Goal: Transaction & Acquisition: Book appointment/travel/reservation

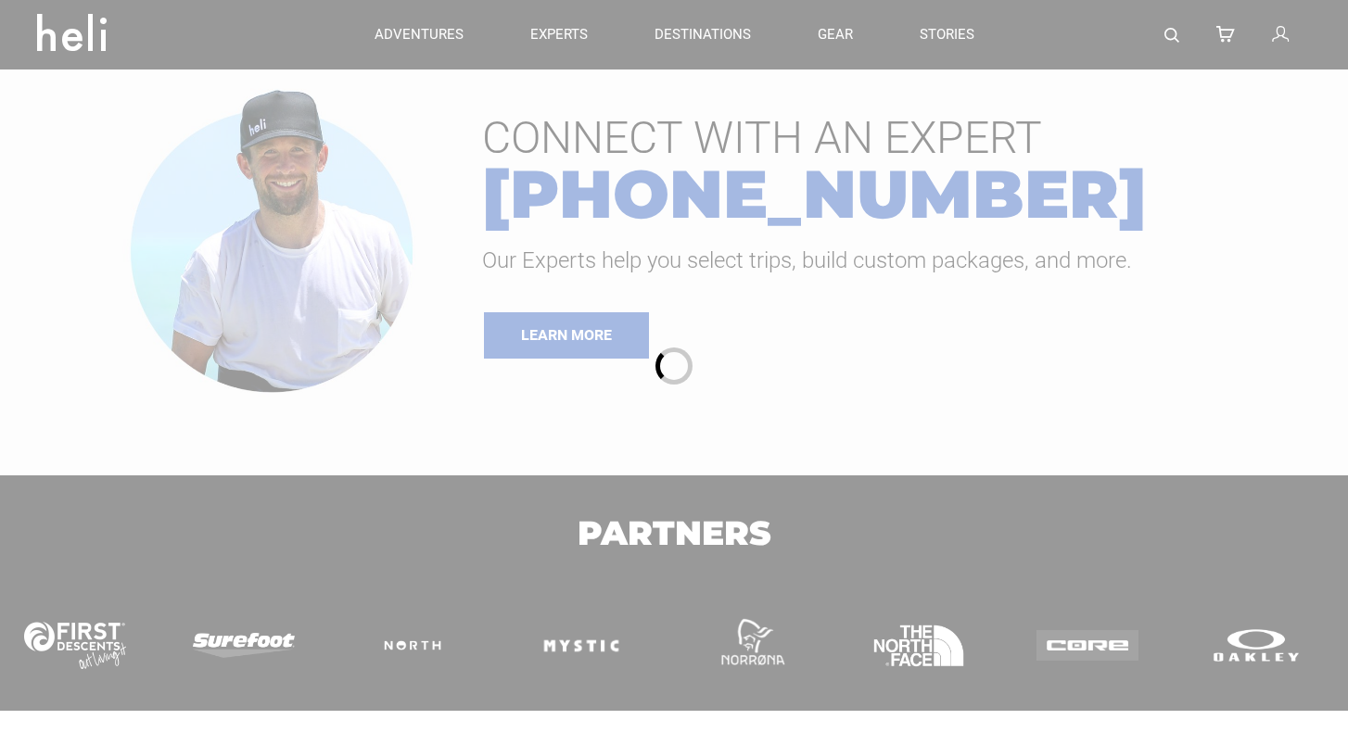
type input "Surf"
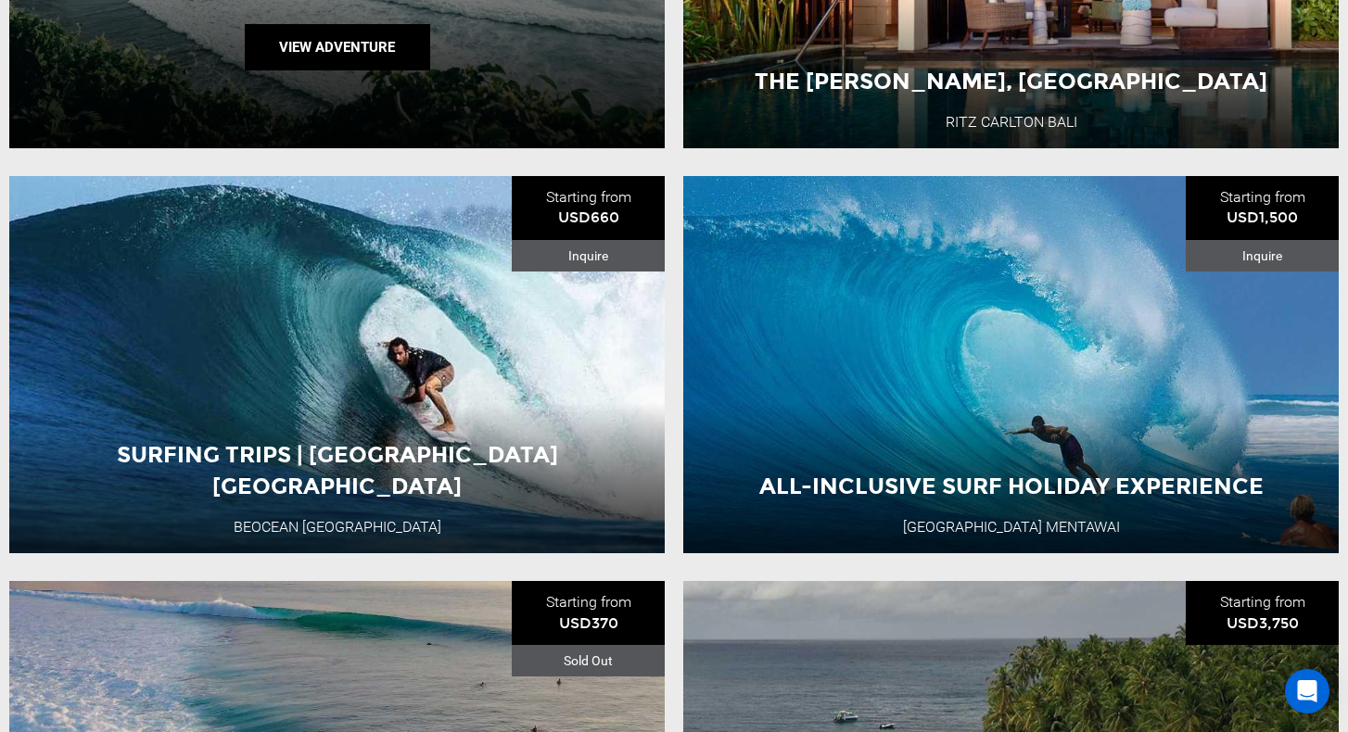
scroll to position [545, 0]
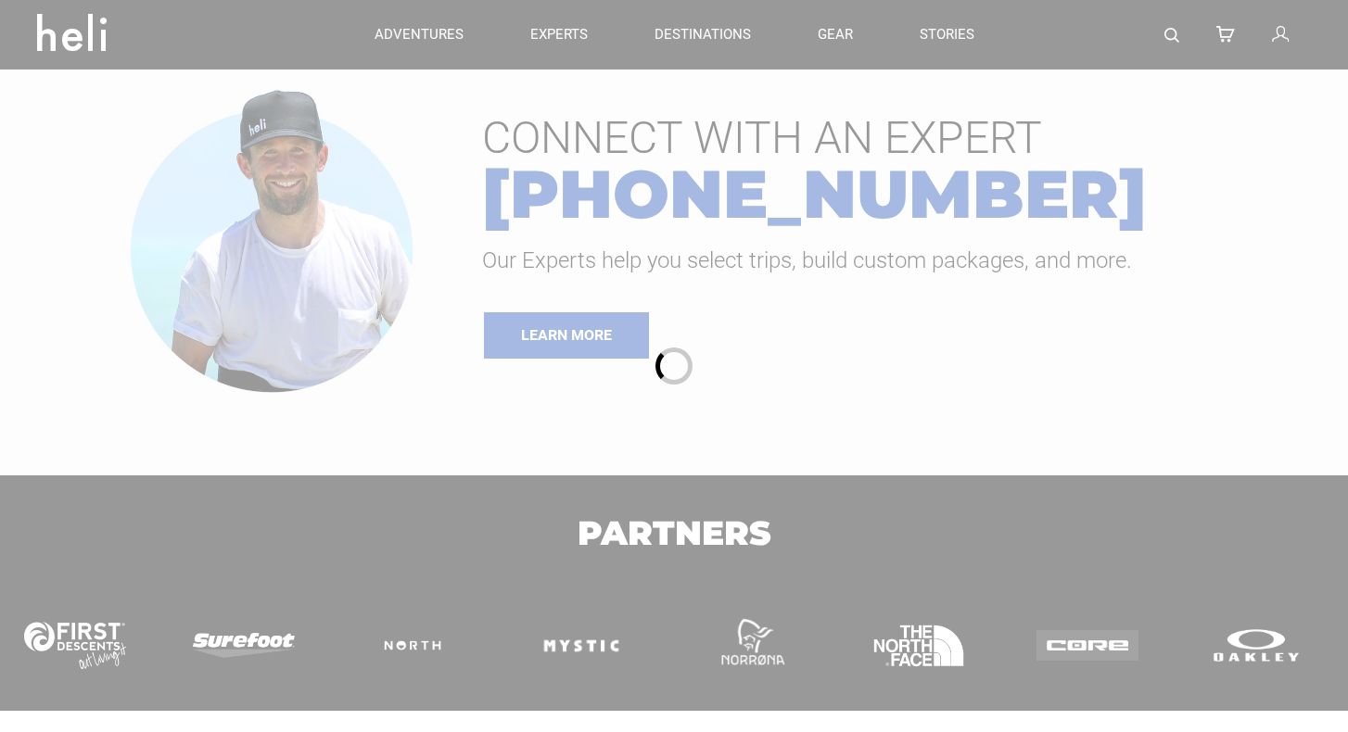
type input "Surf"
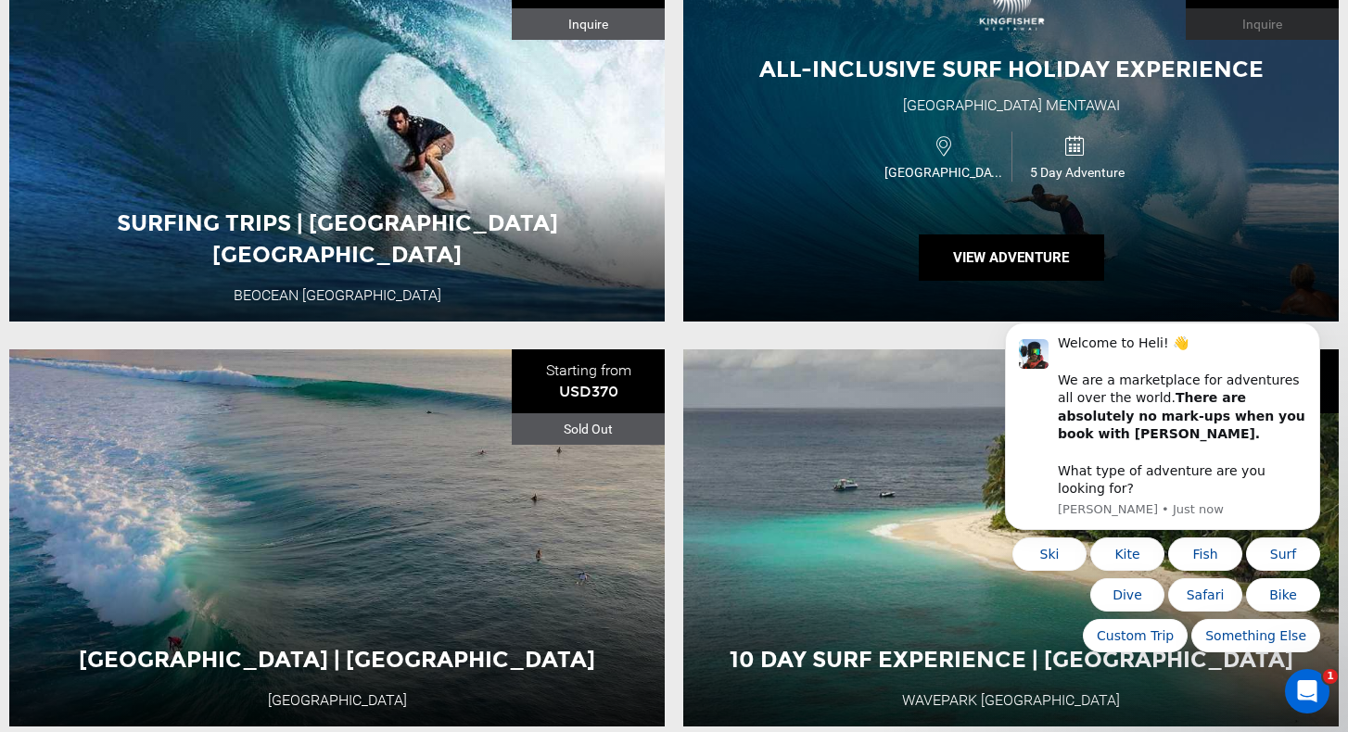
scroll to position [774, 0]
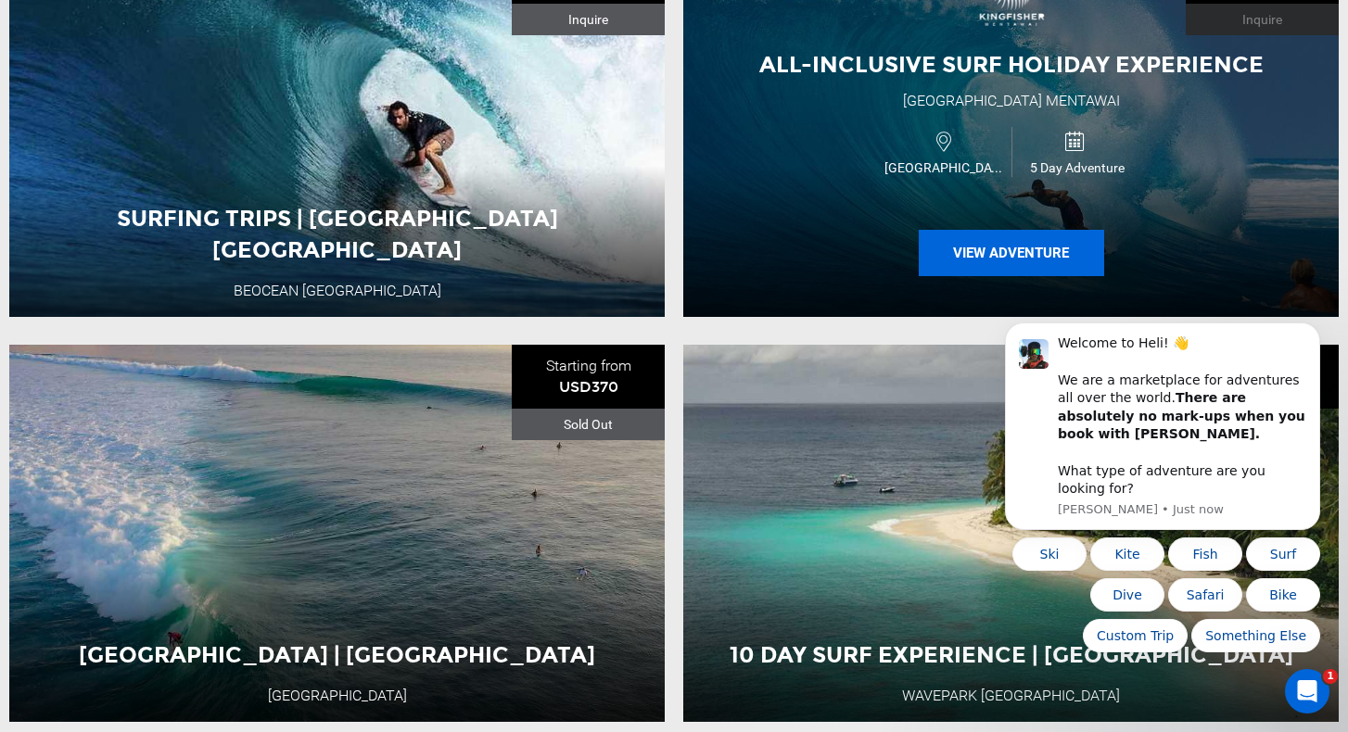
click at [972, 253] on button "View Adventure" at bounding box center [1010, 253] width 185 height 46
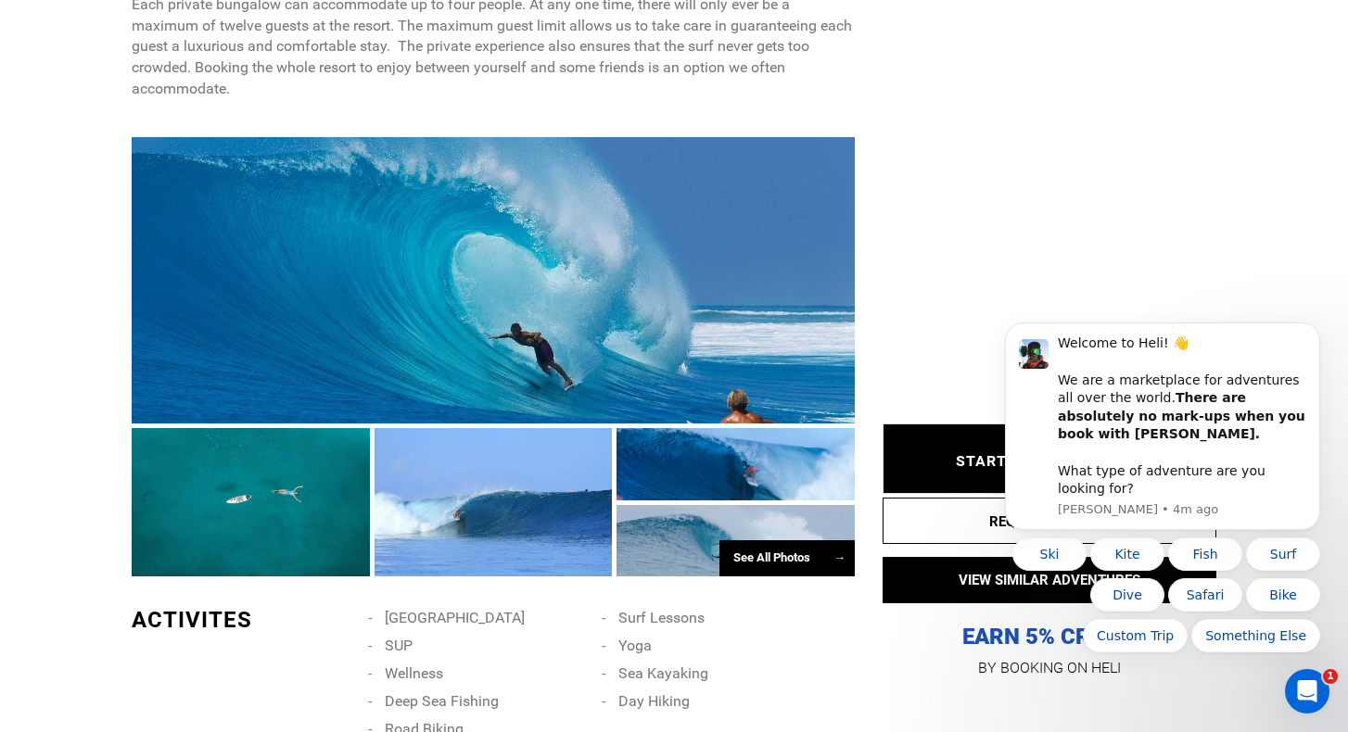
scroll to position [1456, 0]
click at [755, 555] on div "See All Photos →" at bounding box center [786, 557] width 135 height 36
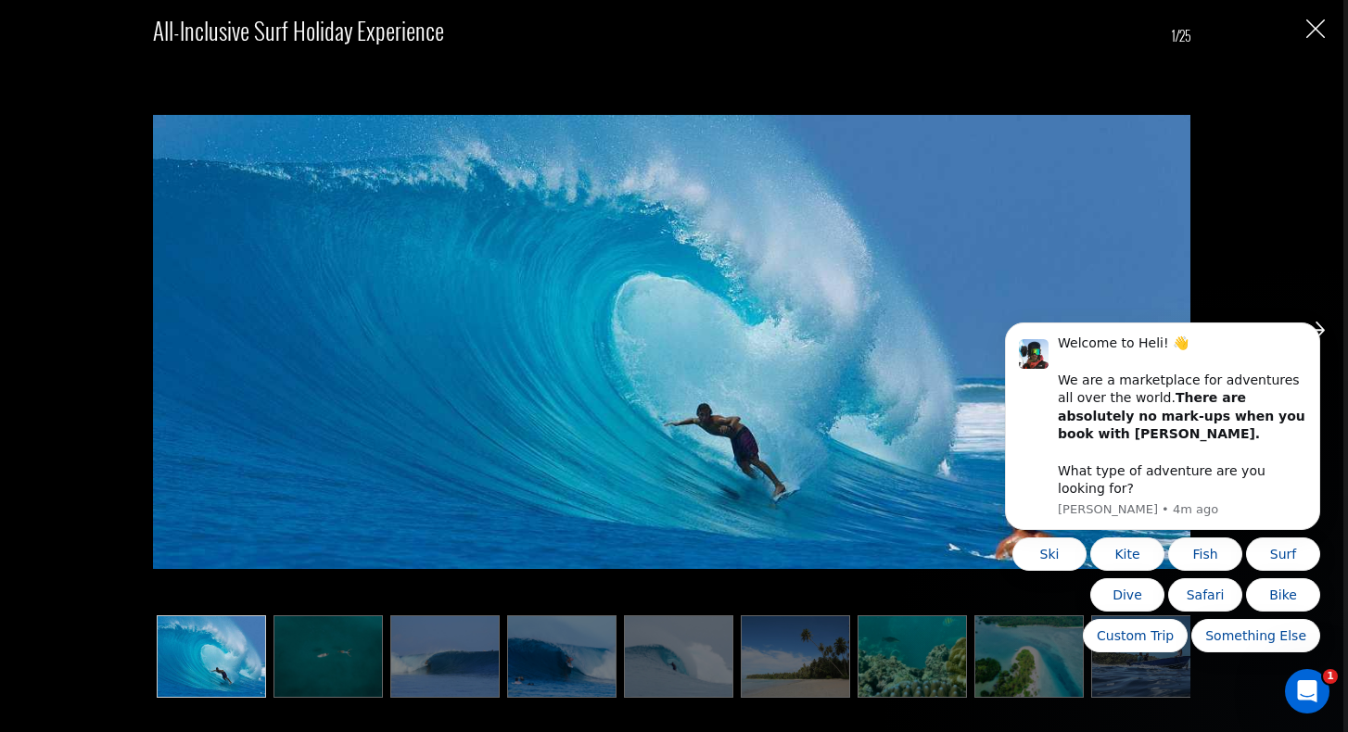
scroll to position [1526, 0]
click at [1311, 334] on icon "Dismiss notification" at bounding box center [1315, 328] width 10 height 10
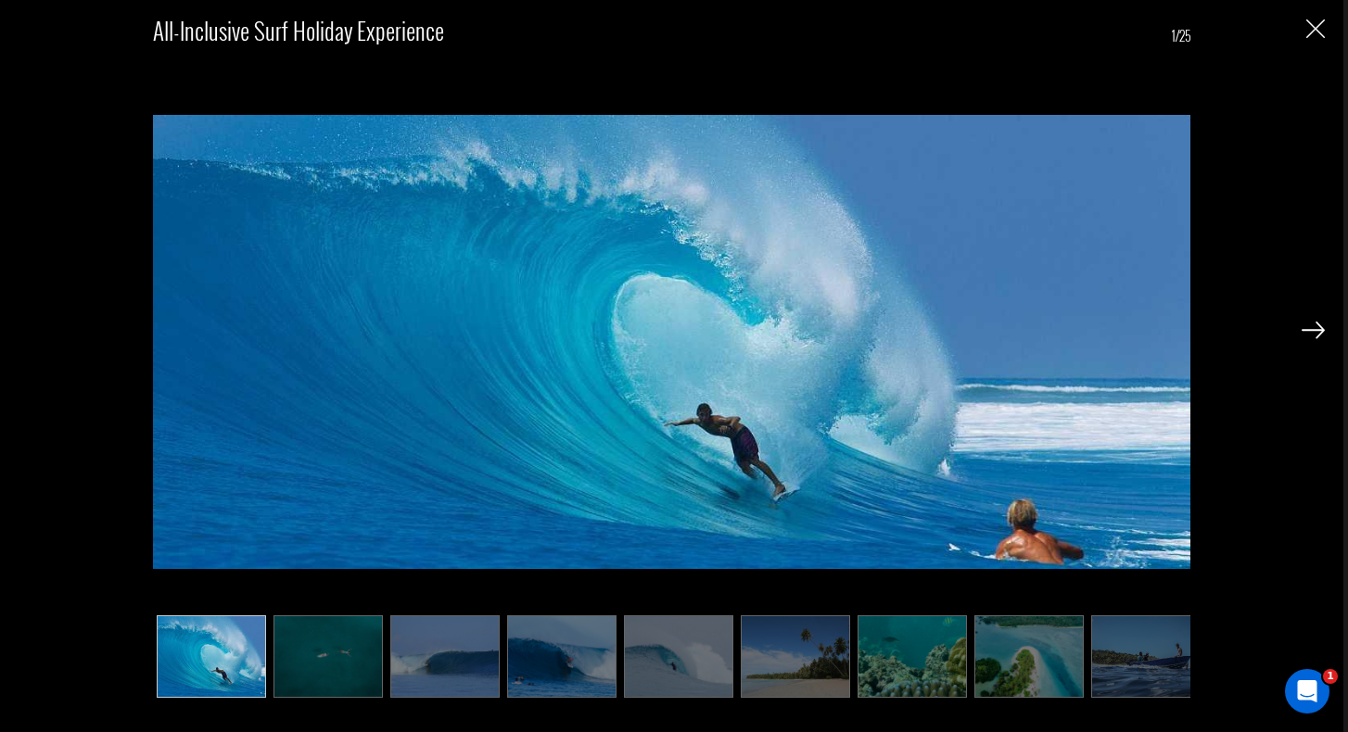
click at [1316, 326] on img at bounding box center [1312, 330] width 23 height 17
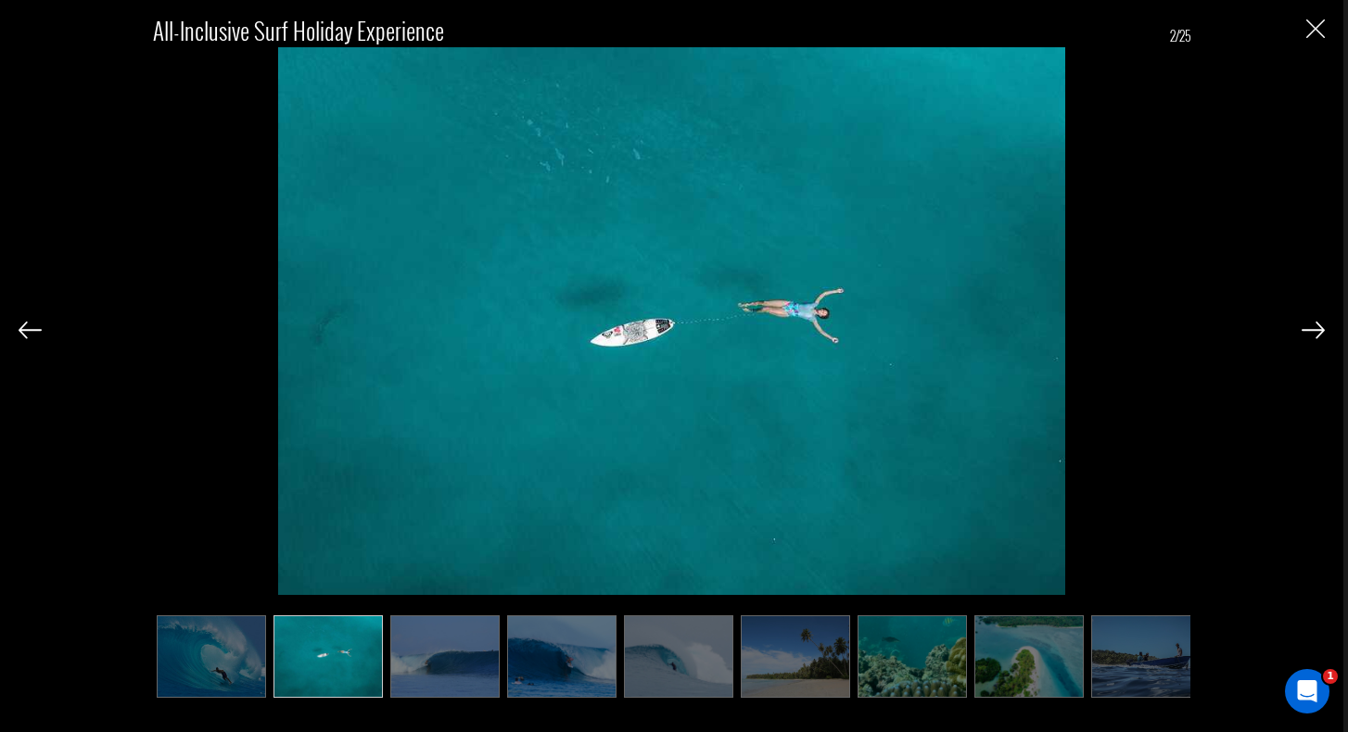
click at [1316, 326] on img at bounding box center [1312, 330] width 23 height 17
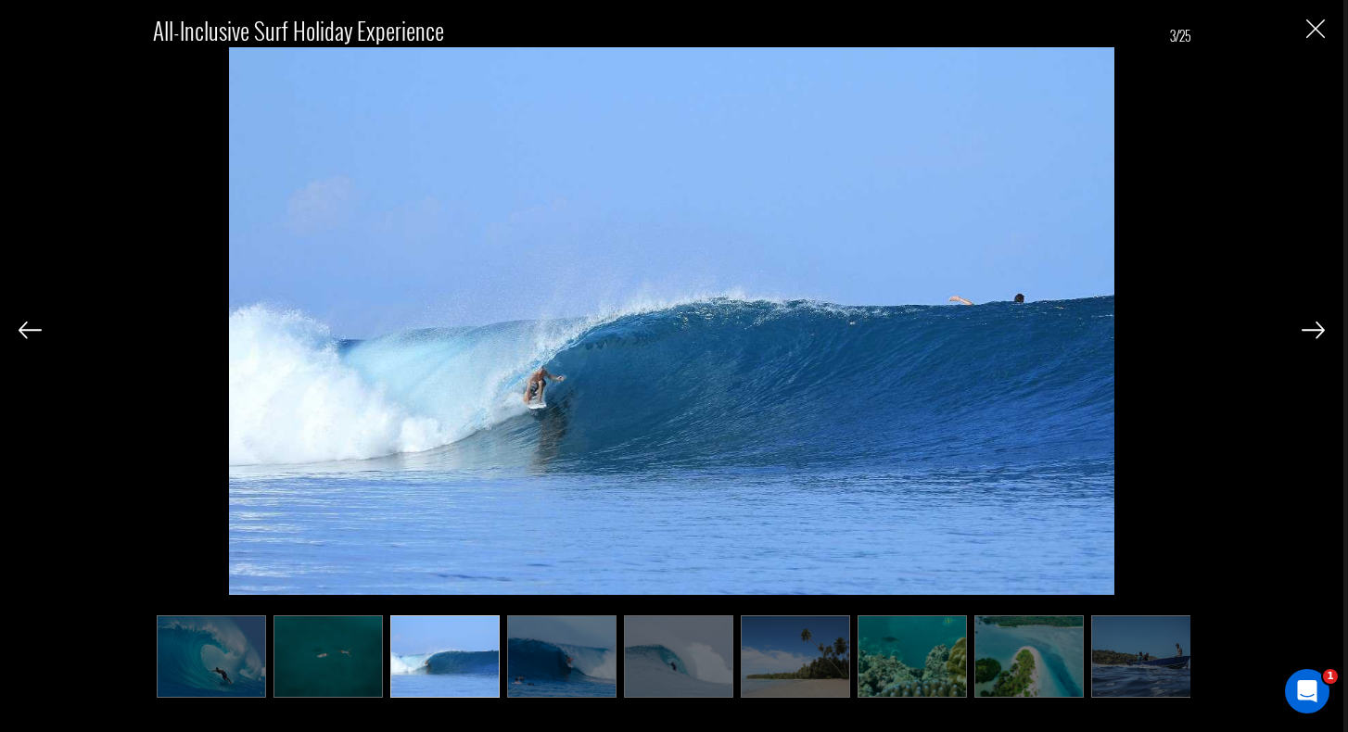
click at [1316, 326] on img at bounding box center [1312, 330] width 23 height 17
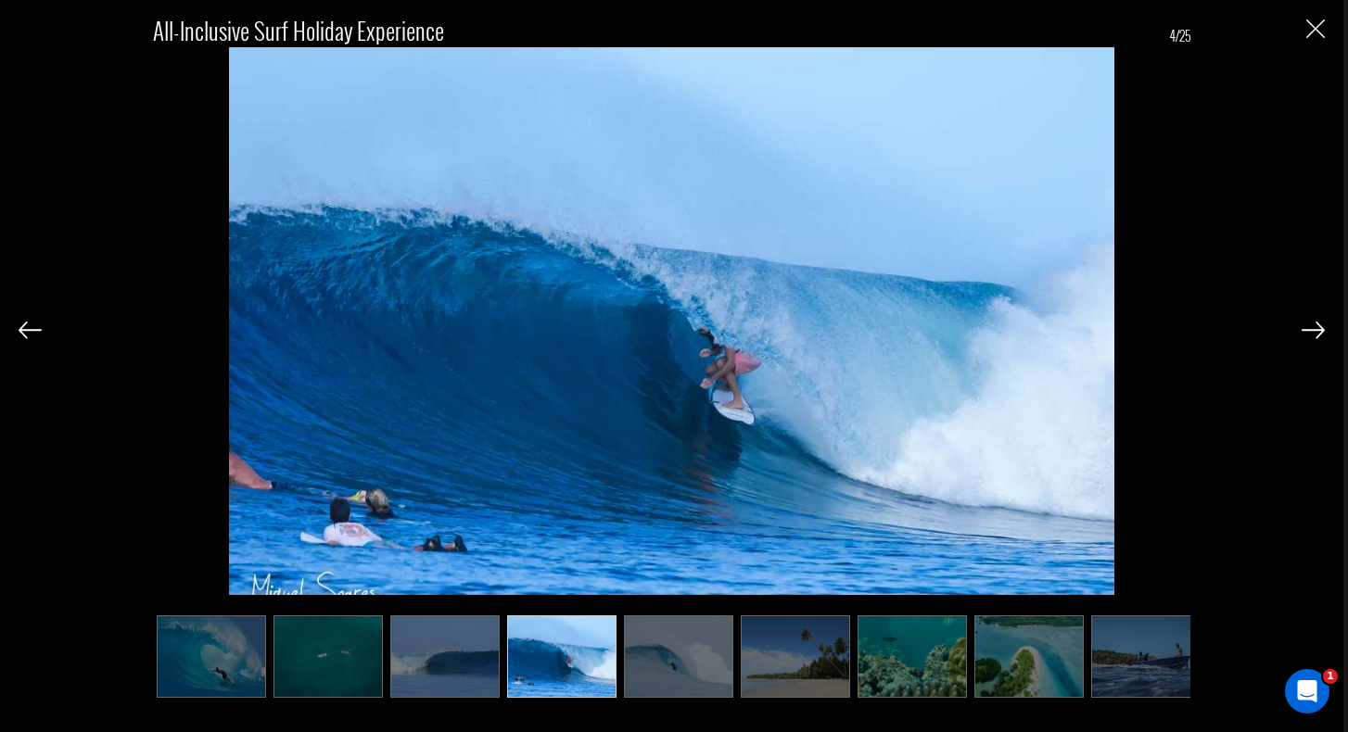
click at [1316, 326] on img at bounding box center [1312, 330] width 23 height 17
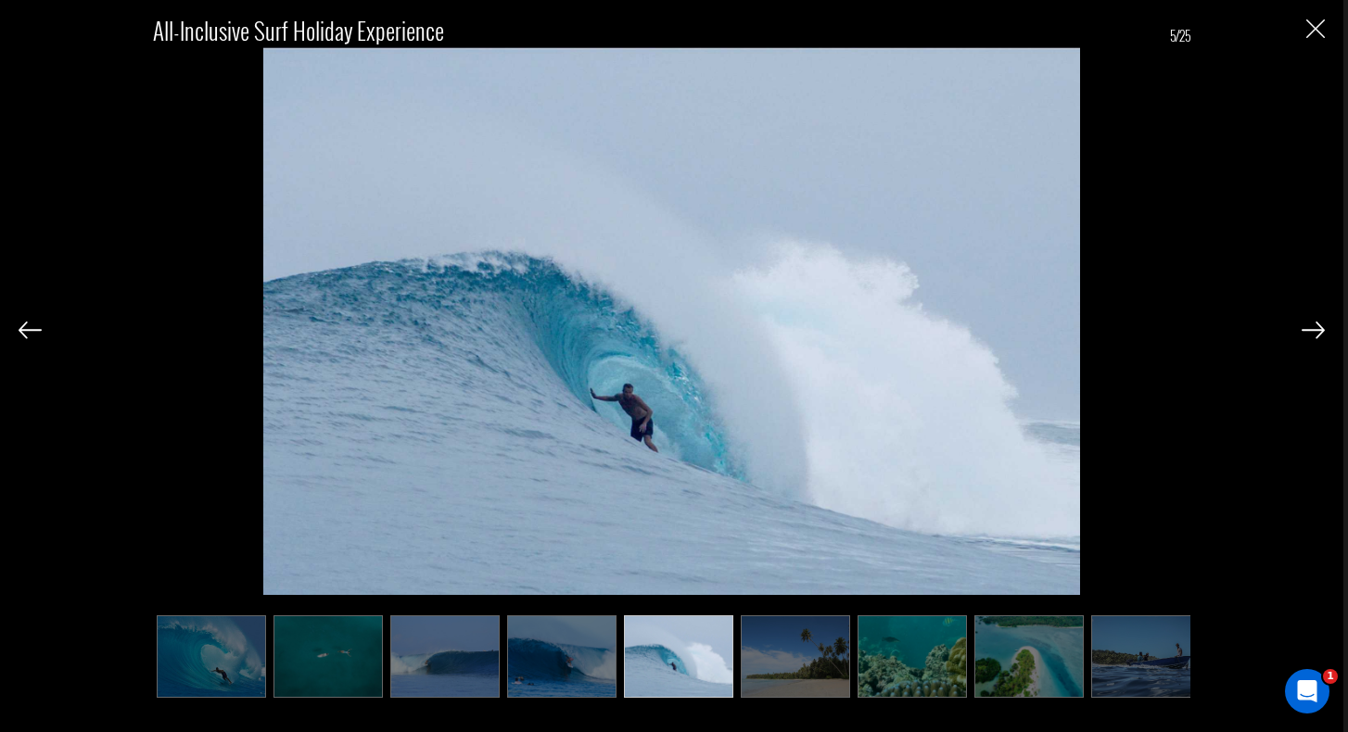
click at [1316, 326] on img at bounding box center [1312, 330] width 23 height 17
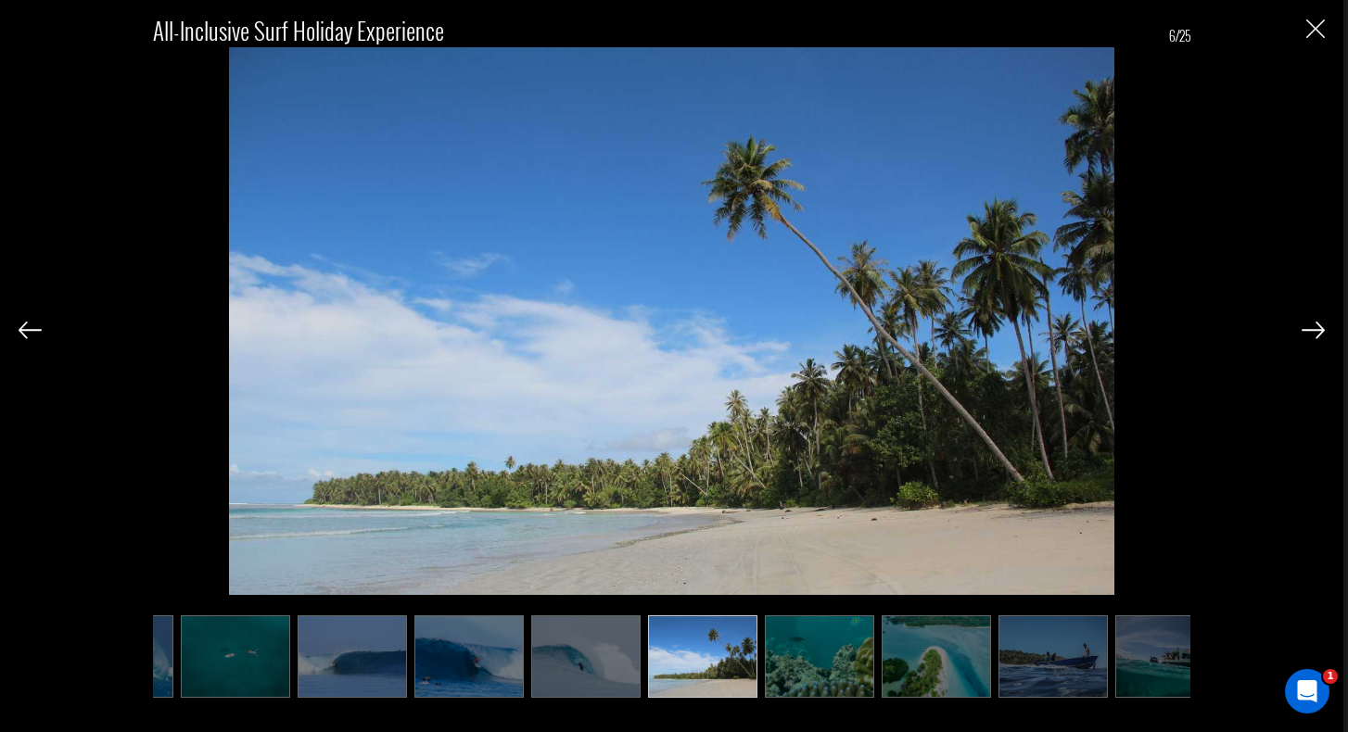
click at [1316, 326] on img at bounding box center [1312, 330] width 23 height 17
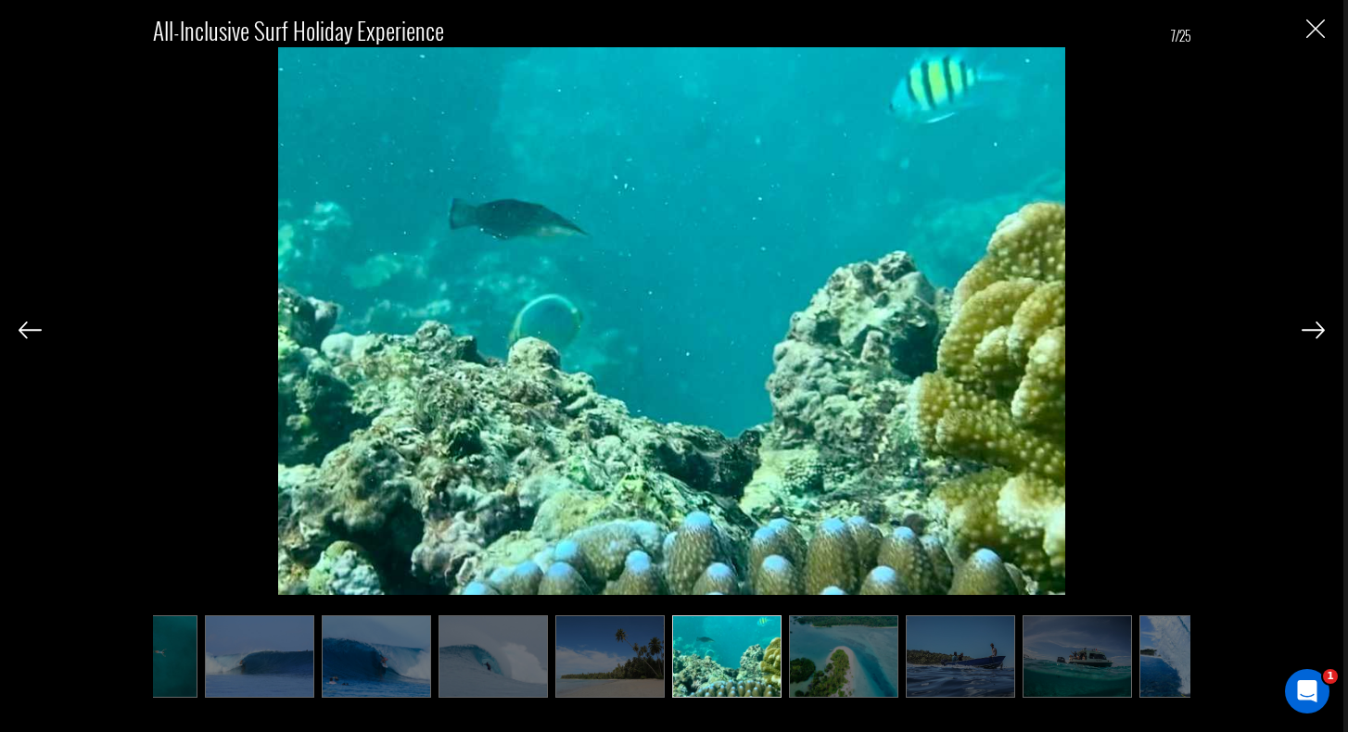
click at [1316, 326] on img at bounding box center [1312, 330] width 23 height 17
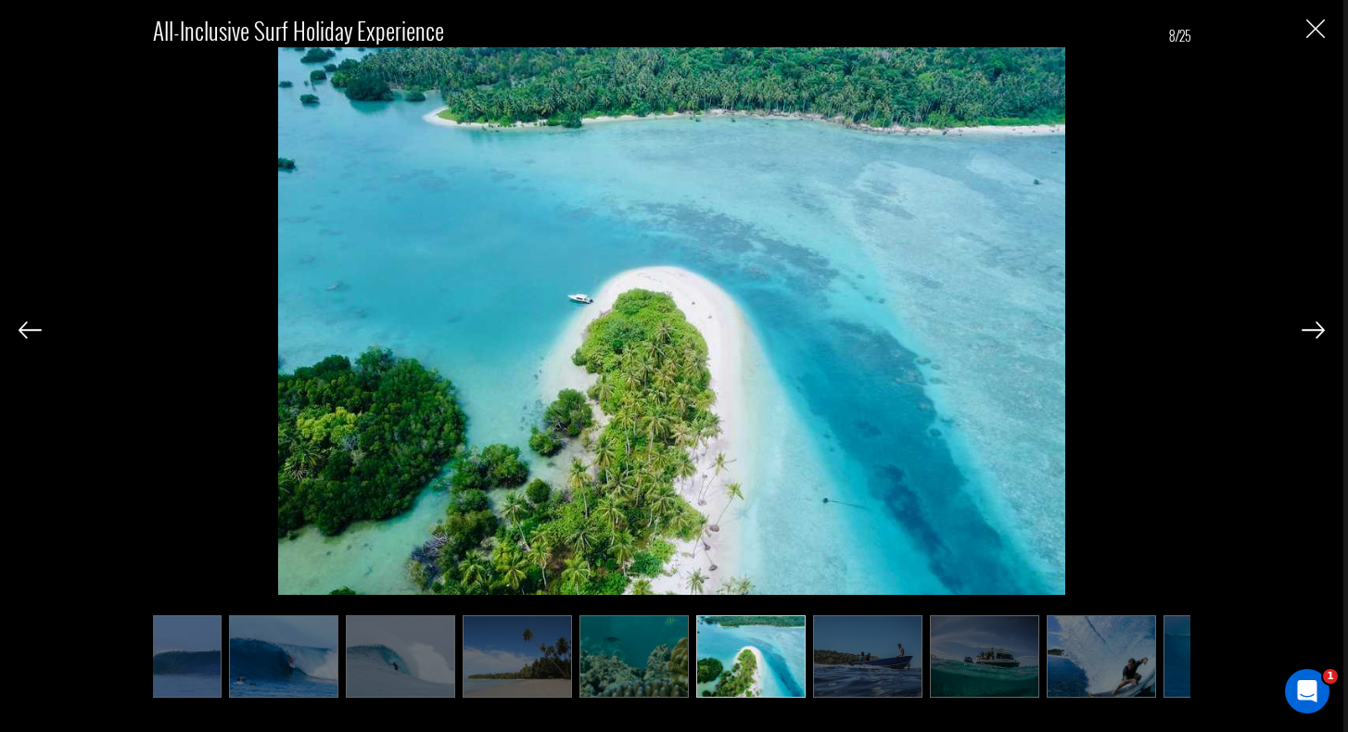
click at [1316, 326] on img at bounding box center [1312, 330] width 23 height 17
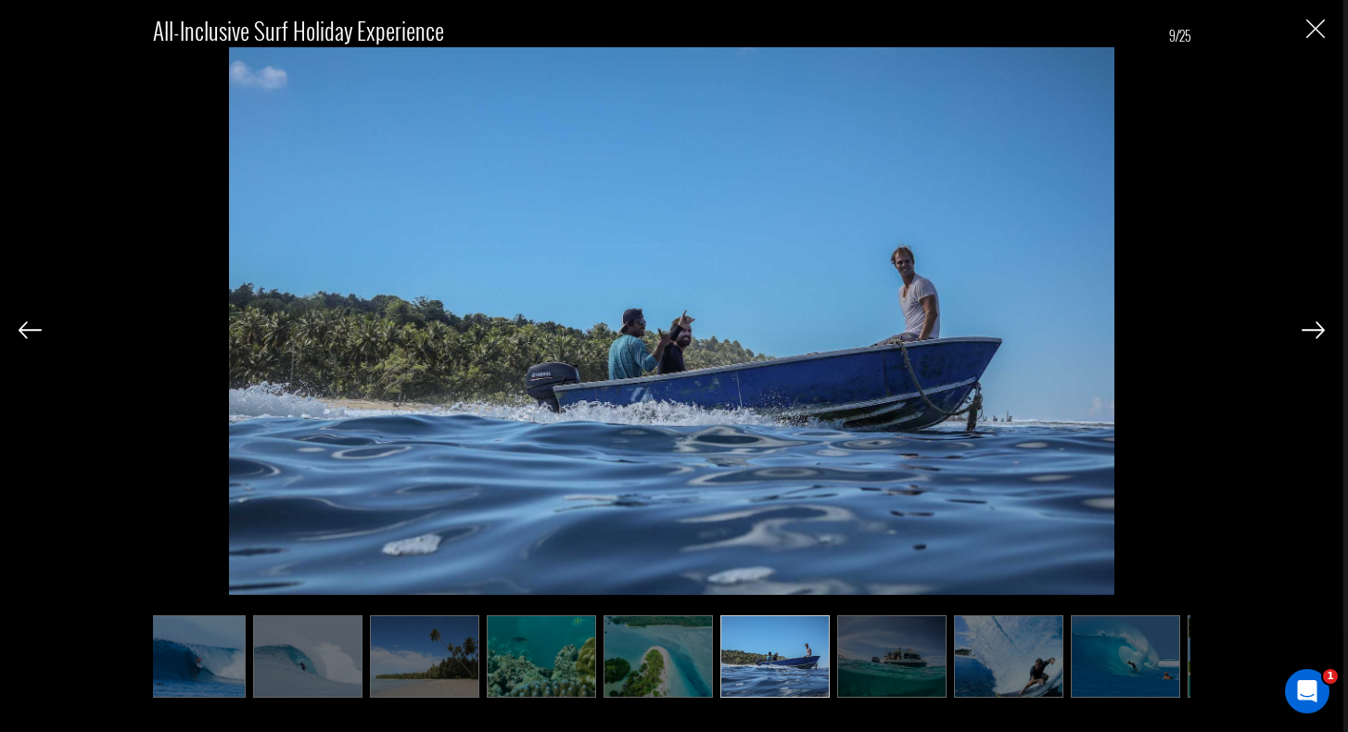
click at [1316, 326] on img at bounding box center [1312, 330] width 23 height 17
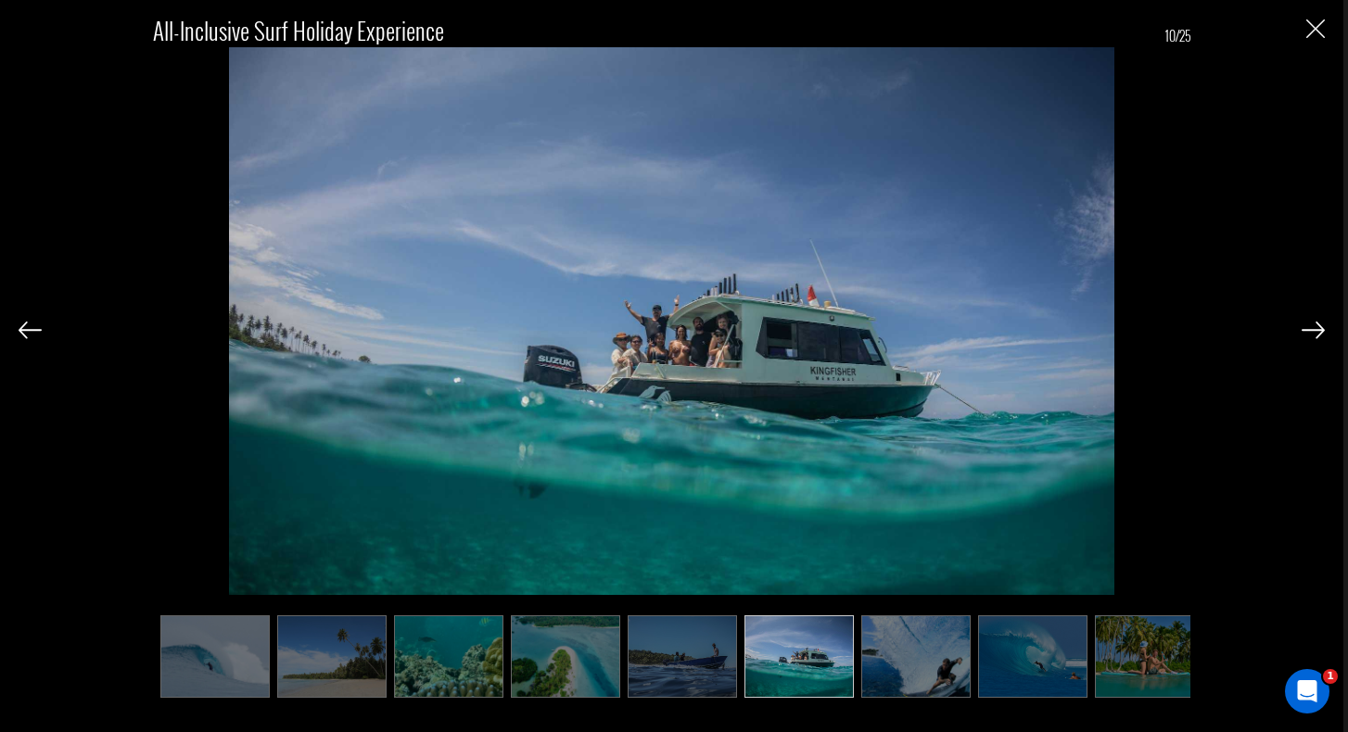
click at [1316, 326] on img at bounding box center [1312, 330] width 23 height 17
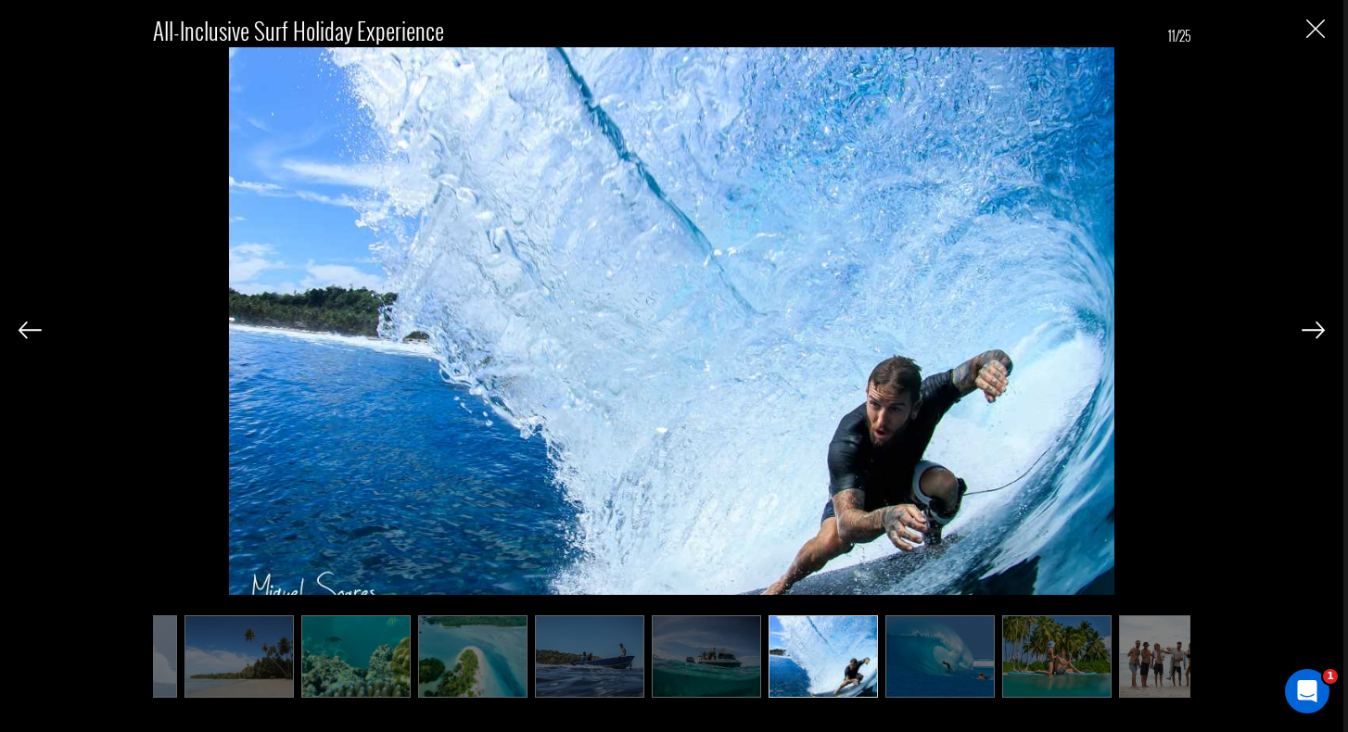
click at [1316, 326] on img at bounding box center [1312, 330] width 23 height 17
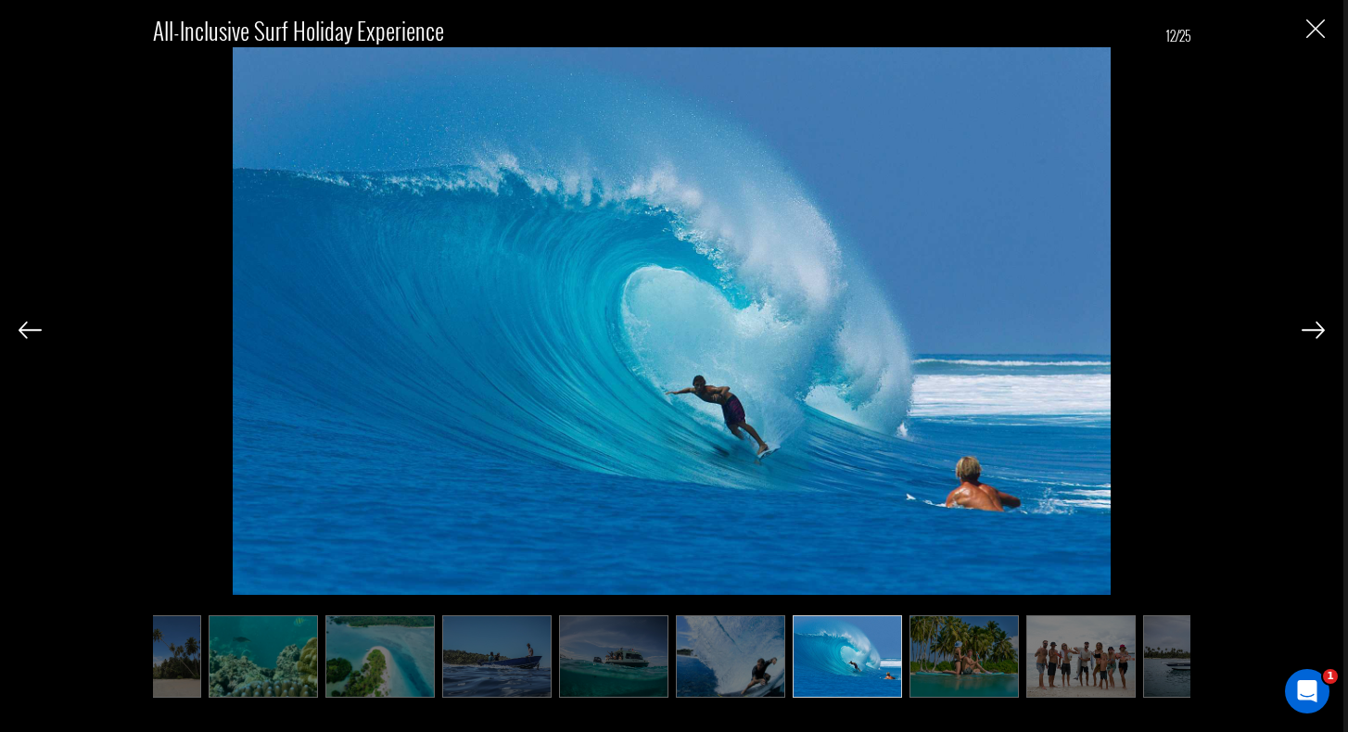
click at [1316, 326] on img at bounding box center [1312, 330] width 23 height 17
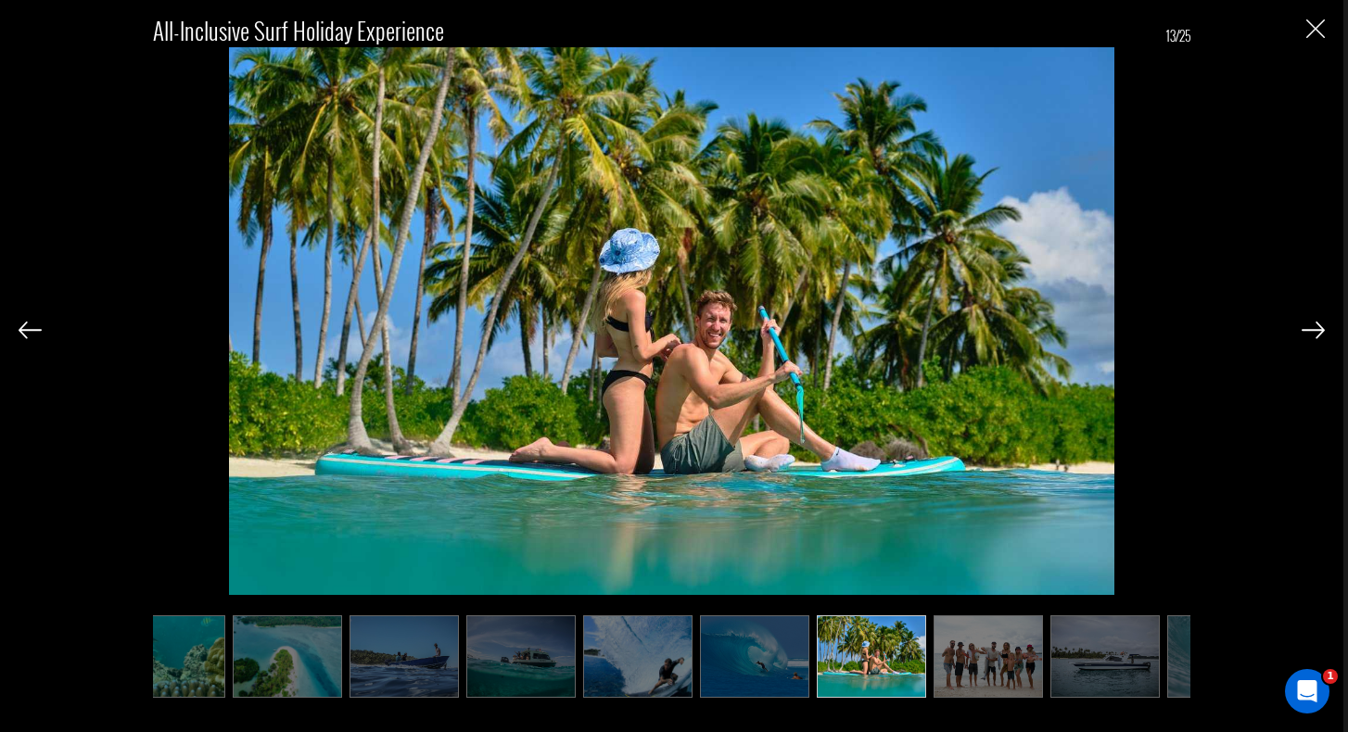
click at [1316, 326] on img at bounding box center [1312, 330] width 23 height 17
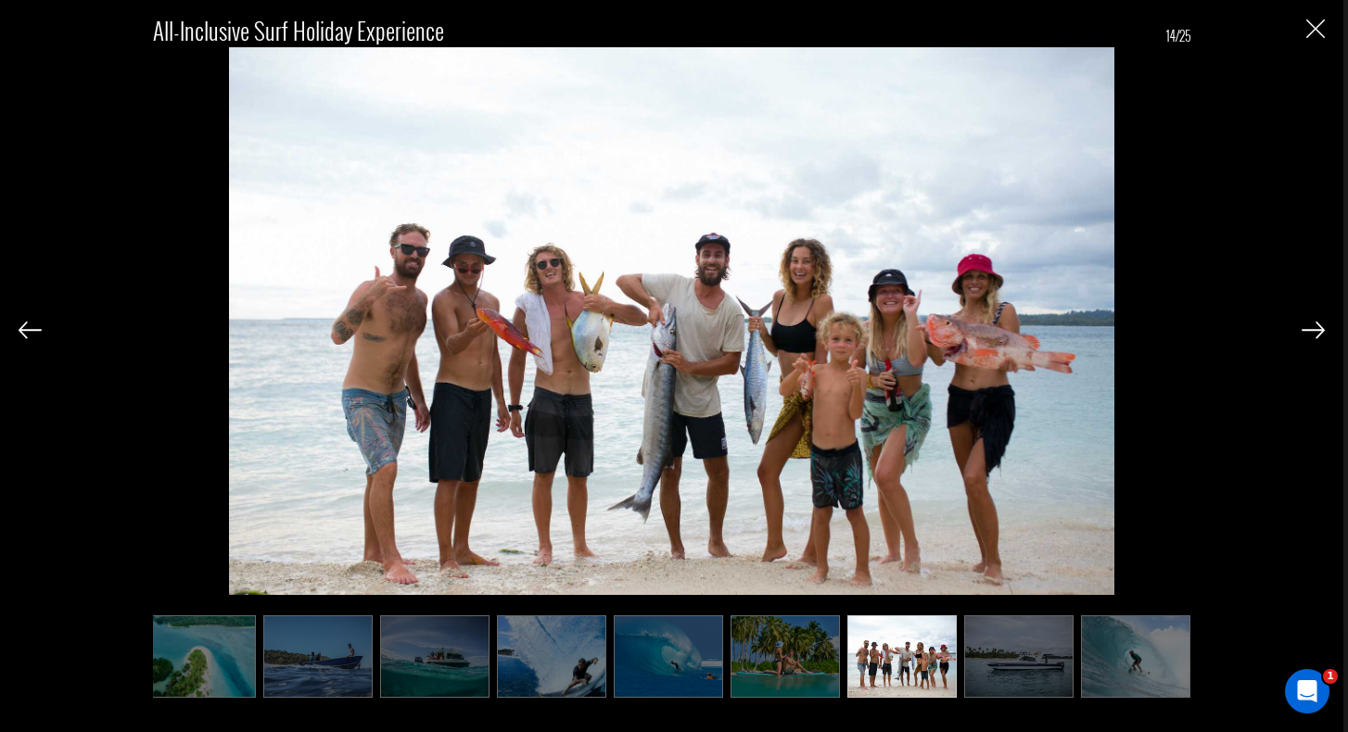
scroll to position [0, 834]
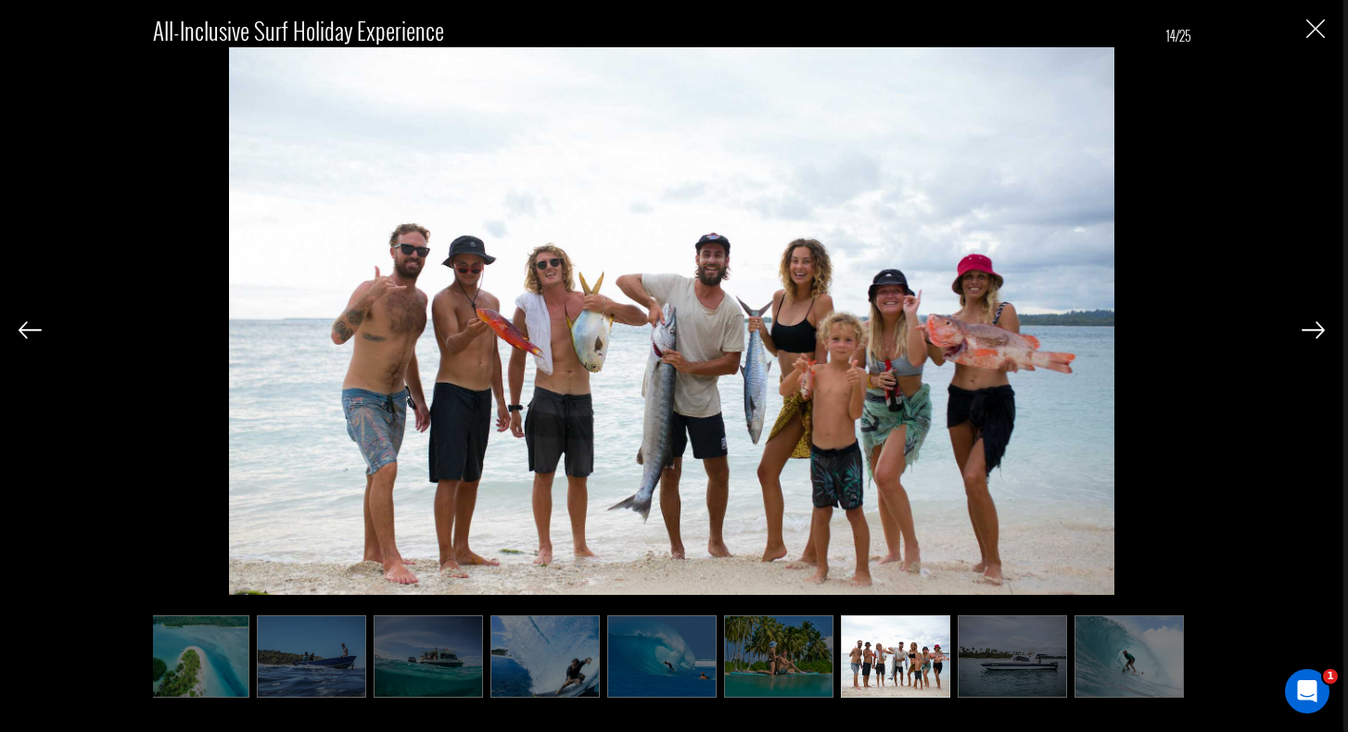
click at [1316, 326] on img at bounding box center [1312, 330] width 23 height 17
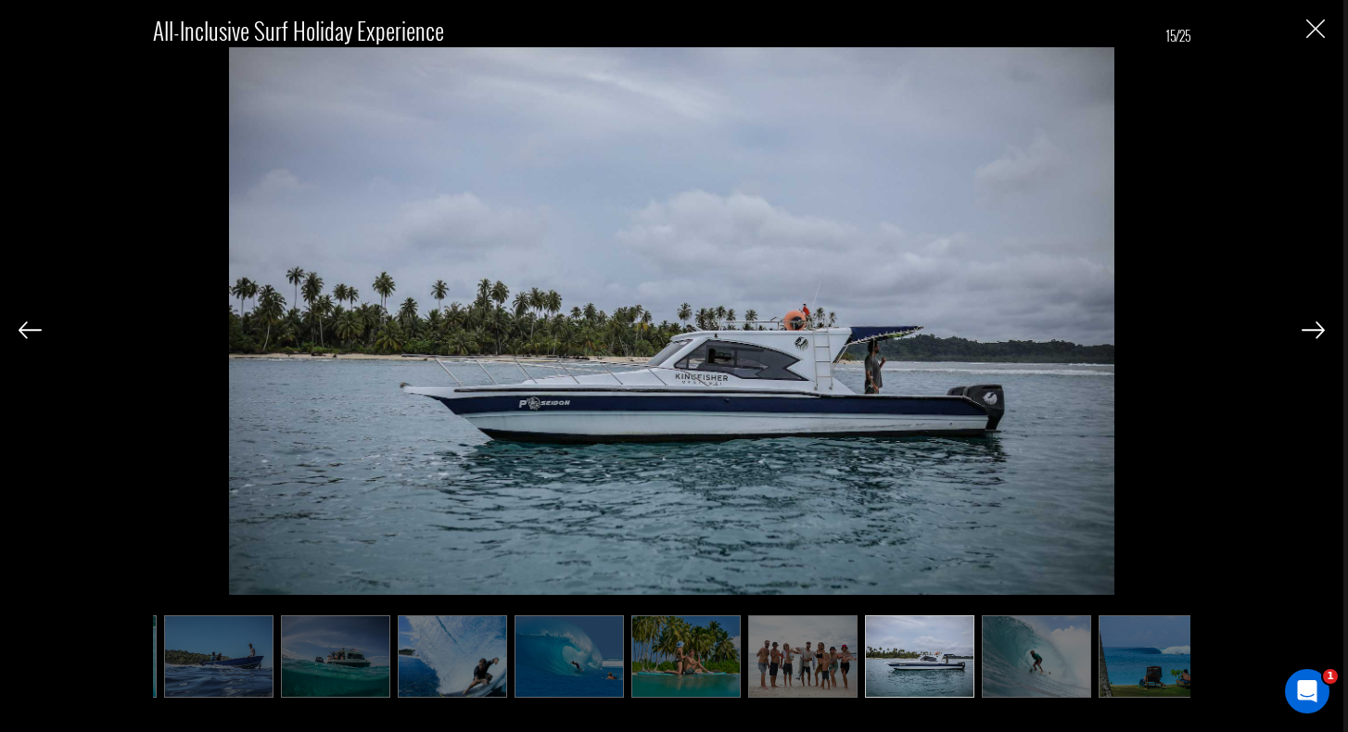
click at [1316, 326] on img at bounding box center [1312, 330] width 23 height 17
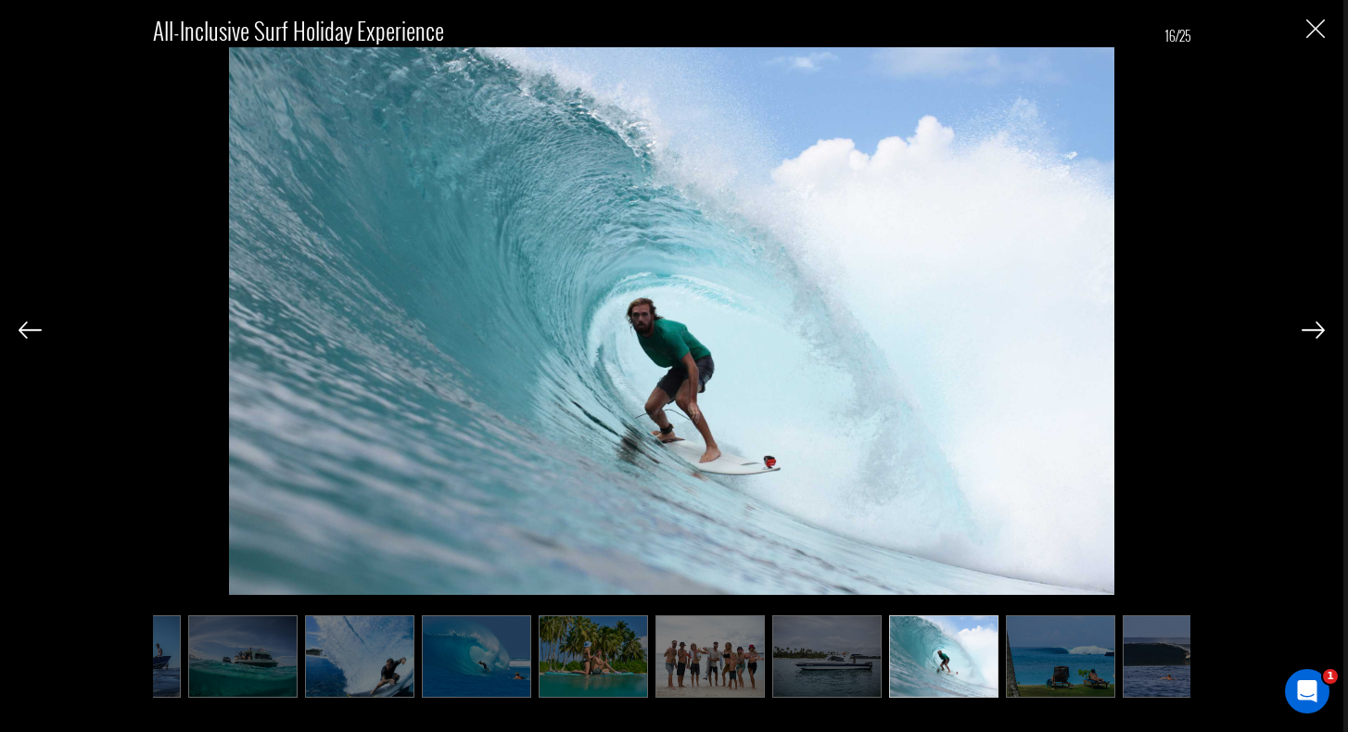
click at [1316, 326] on img at bounding box center [1312, 330] width 23 height 17
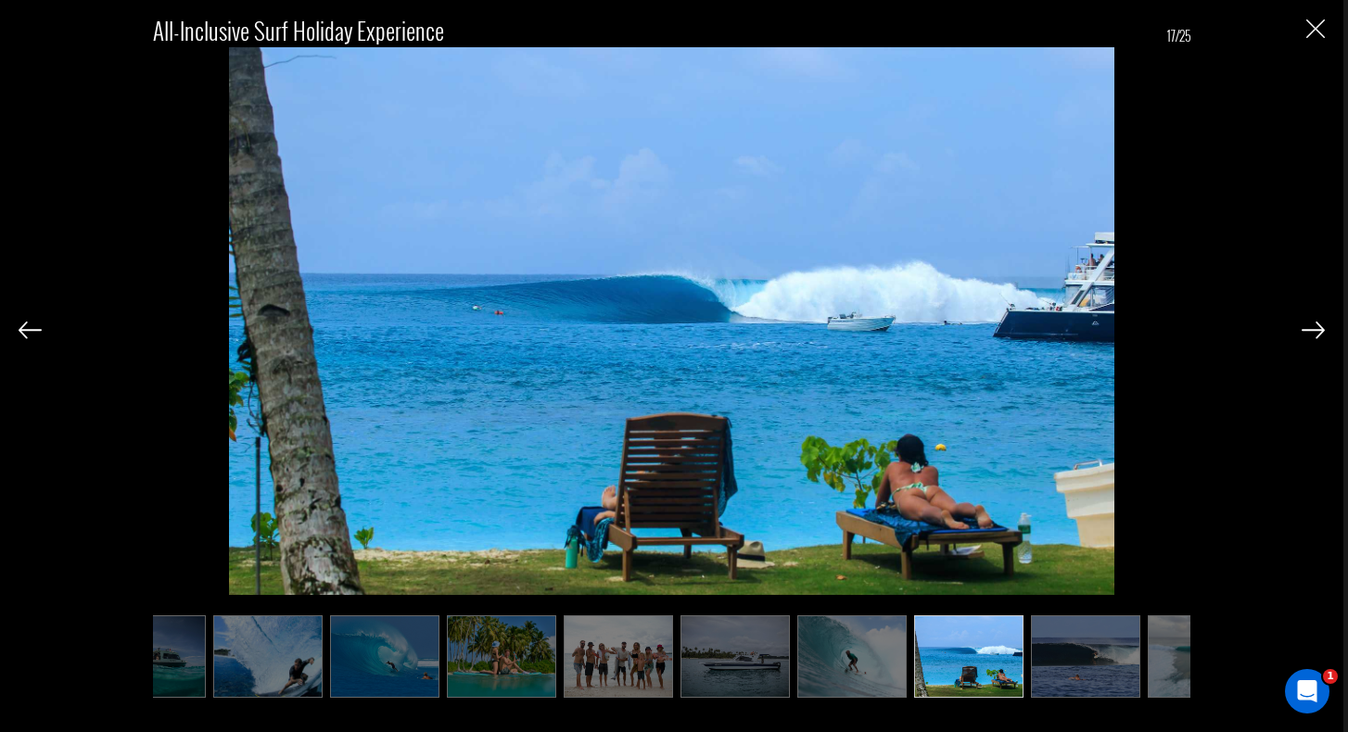
scroll to position [0, 1112]
click at [1316, 326] on img at bounding box center [1312, 330] width 23 height 17
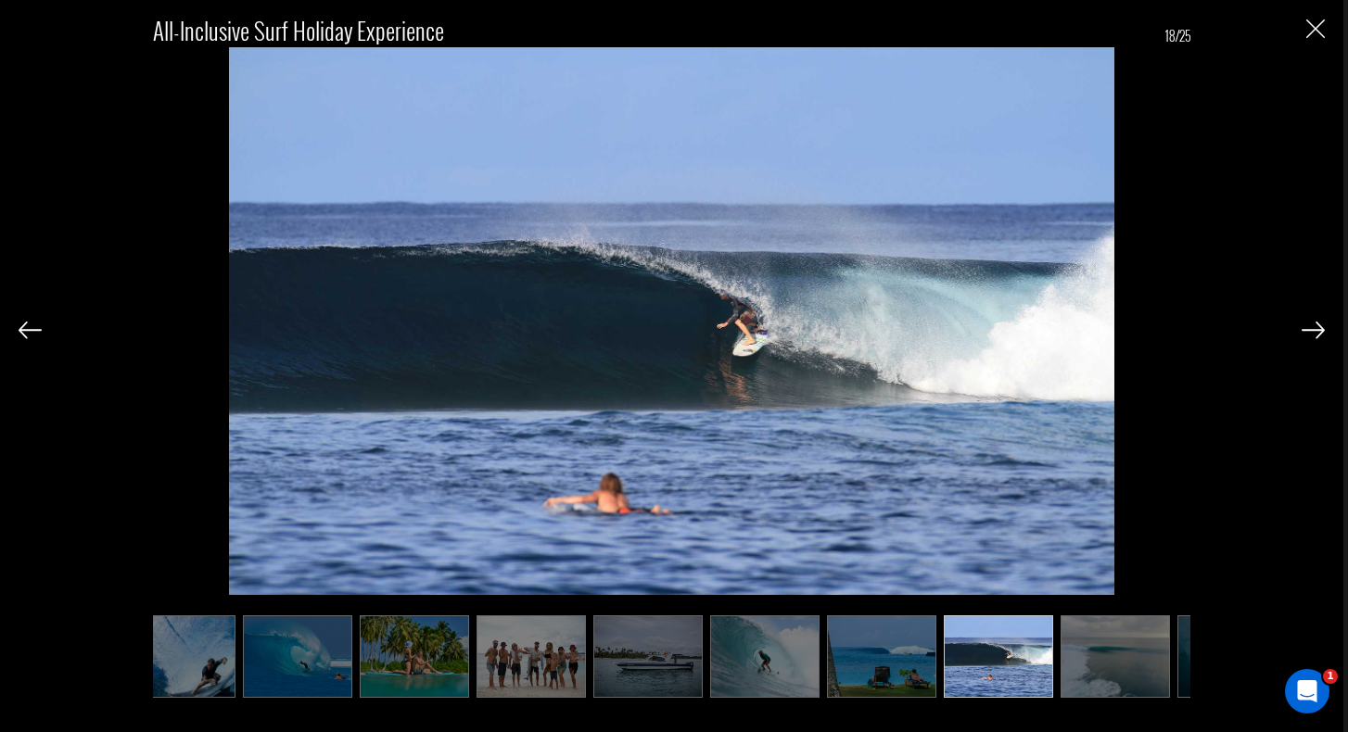
scroll to position [0, 1205]
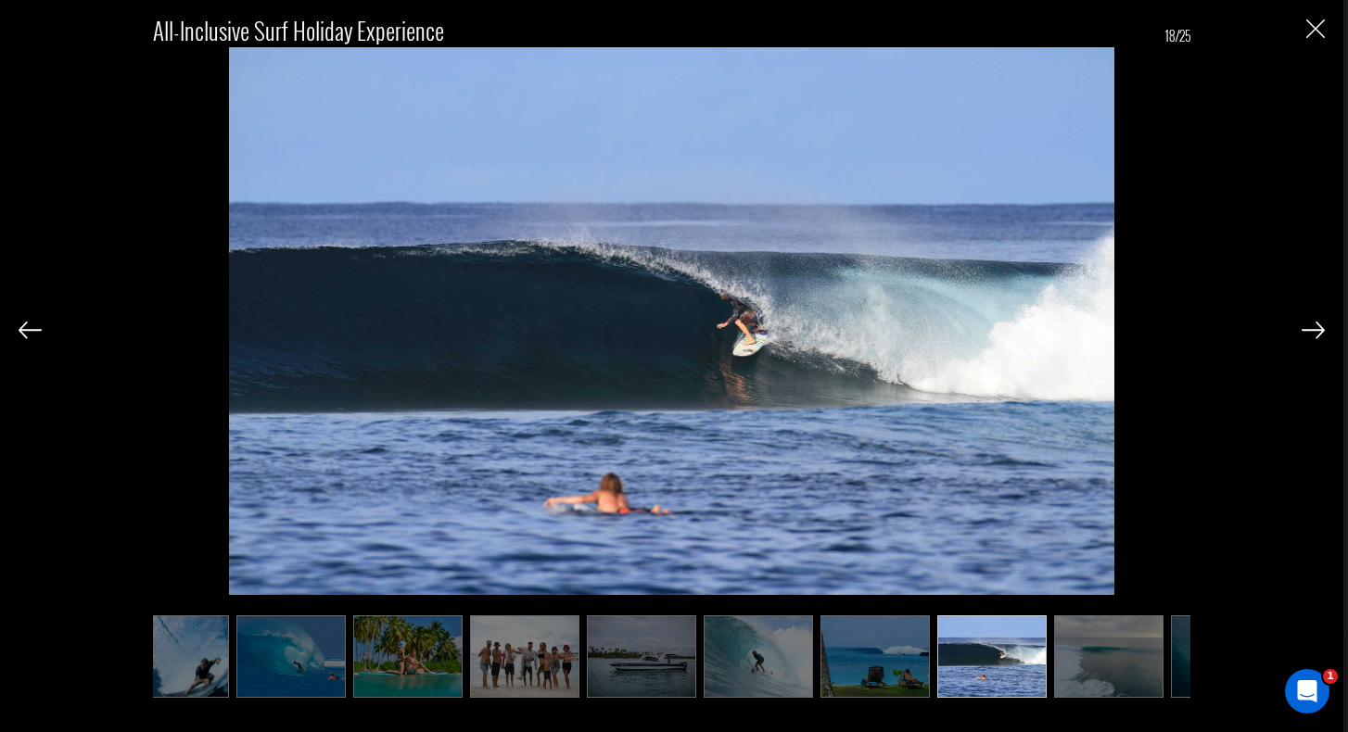
click at [1316, 326] on img at bounding box center [1312, 330] width 23 height 17
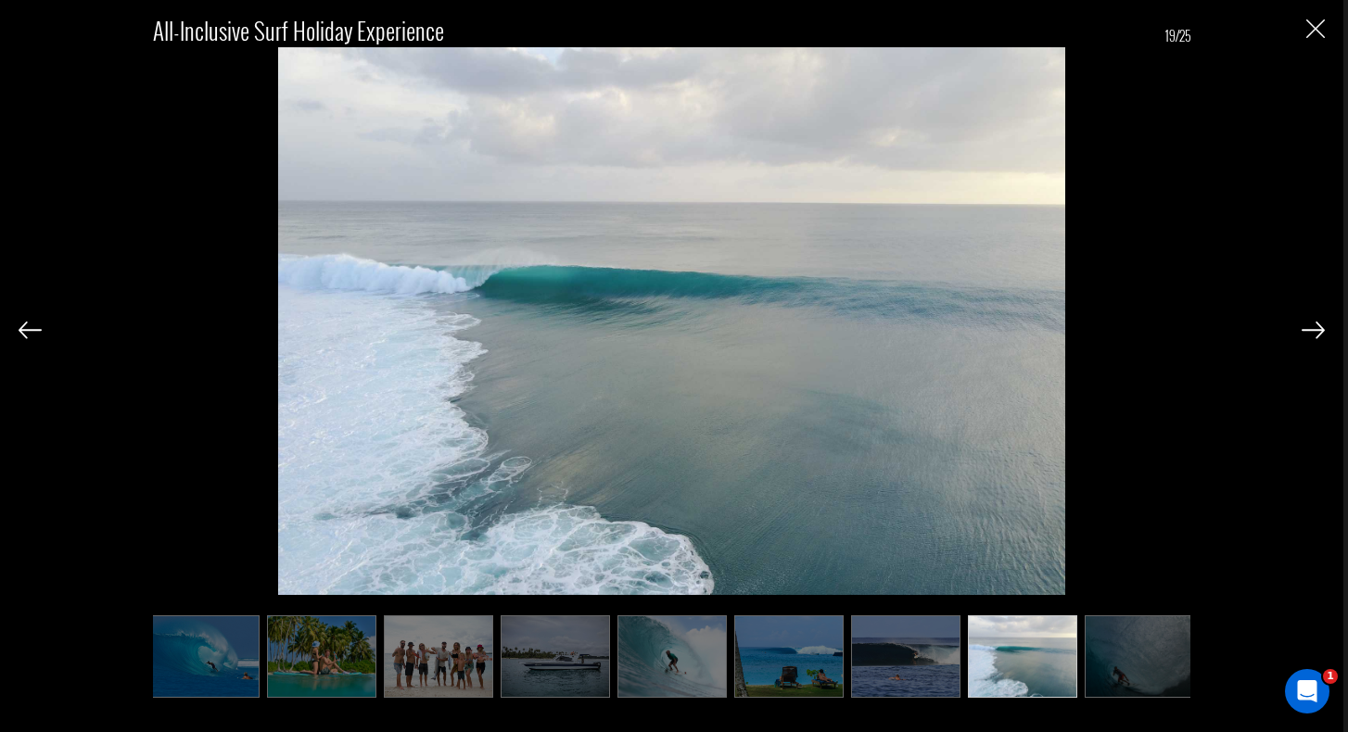
scroll to position [0, 1298]
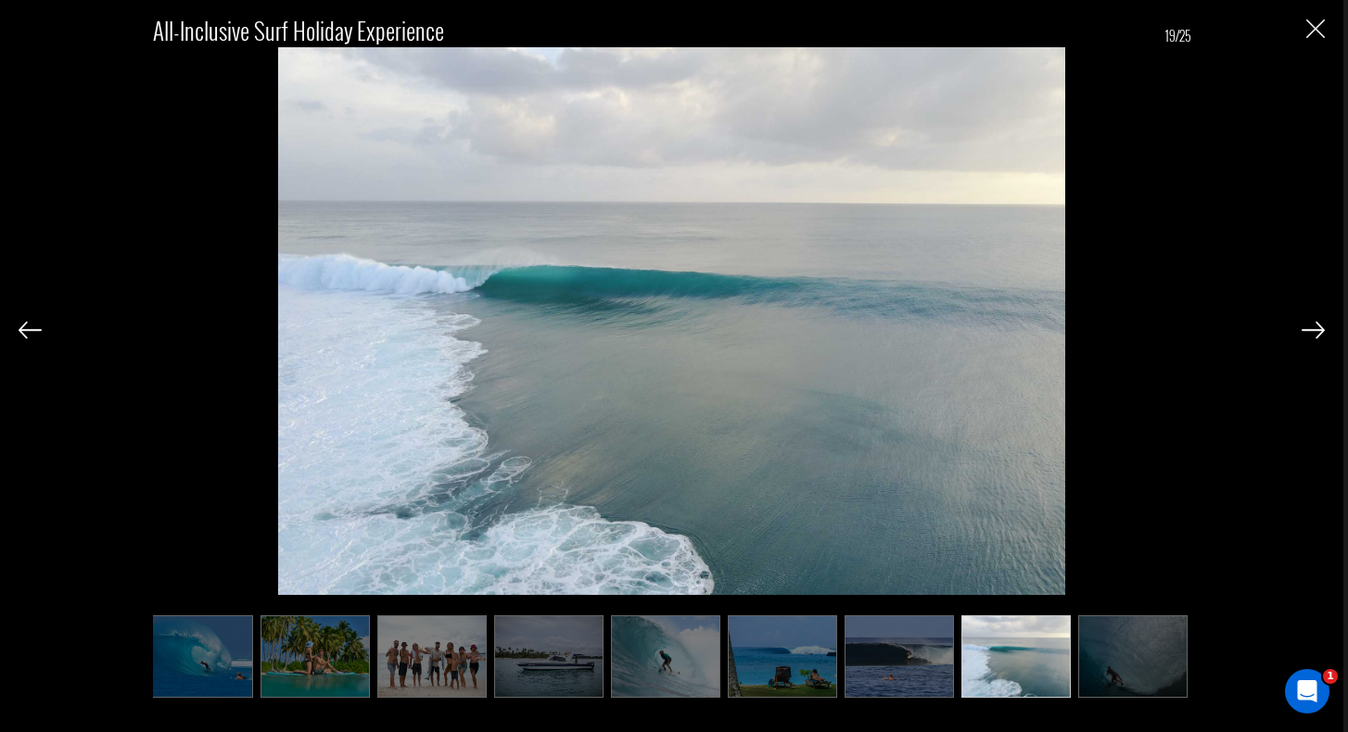
click at [1316, 326] on img at bounding box center [1312, 330] width 23 height 17
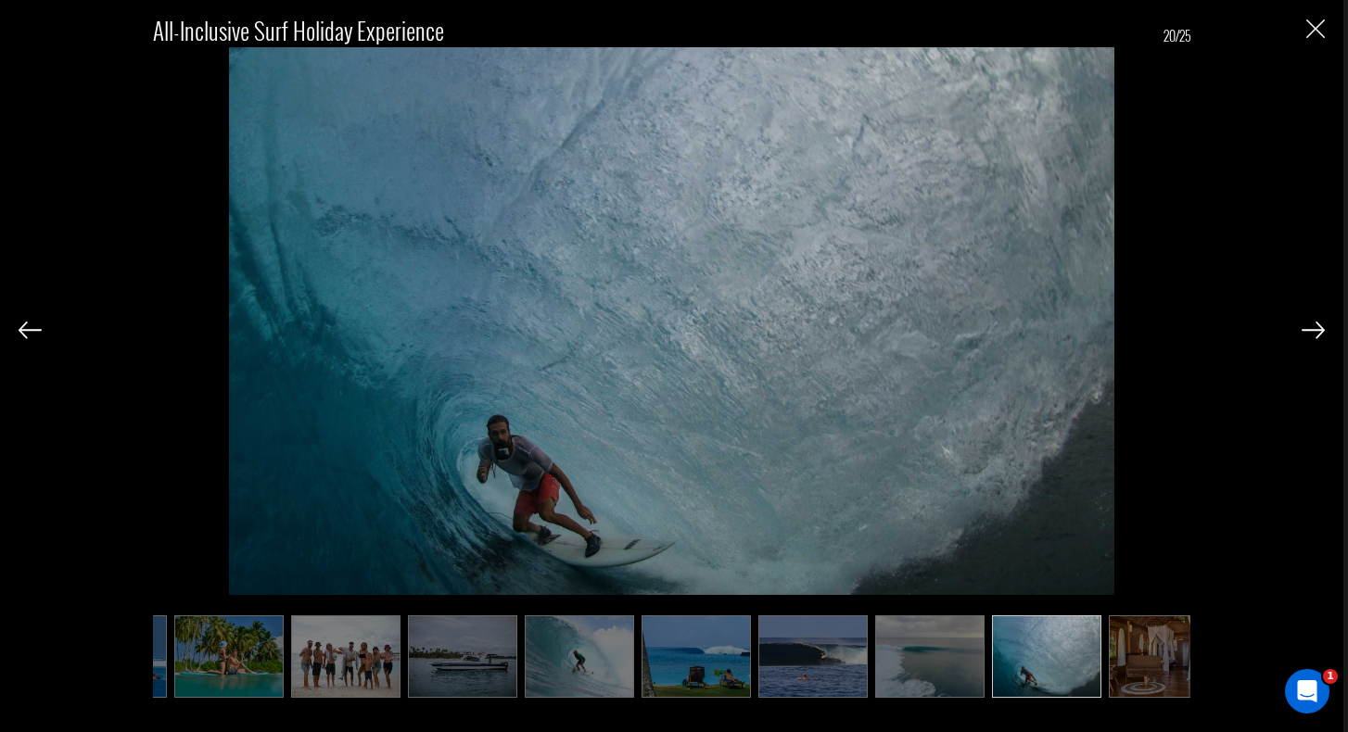
scroll to position [0, 1390]
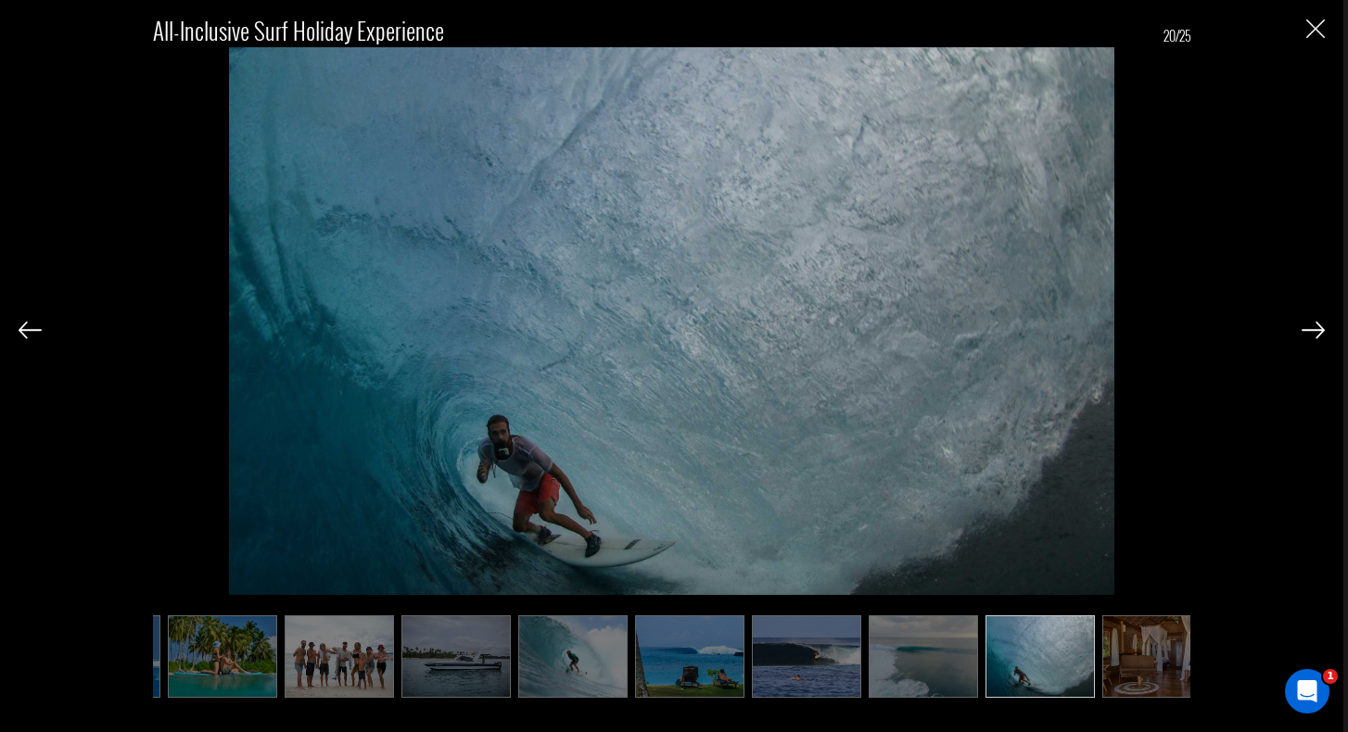
click at [1316, 326] on img at bounding box center [1312, 330] width 23 height 17
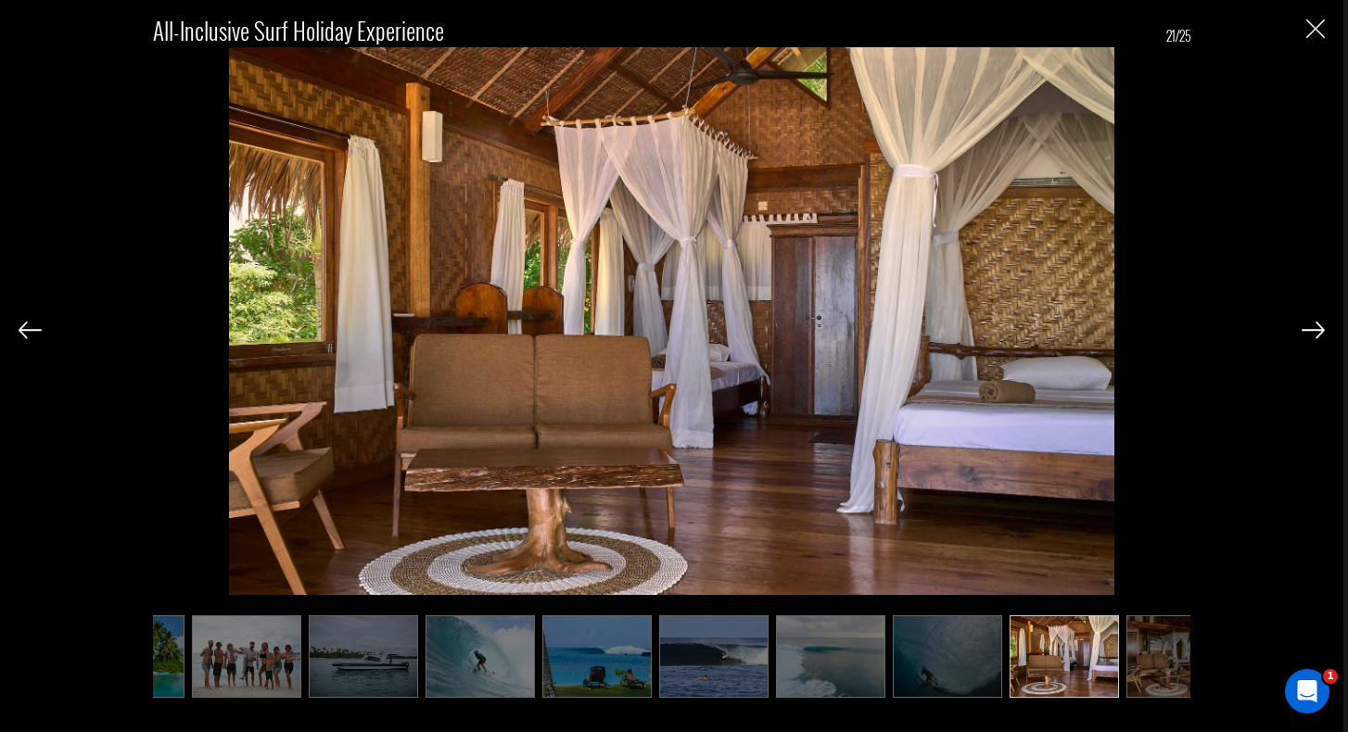
click at [1316, 326] on img at bounding box center [1312, 330] width 23 height 17
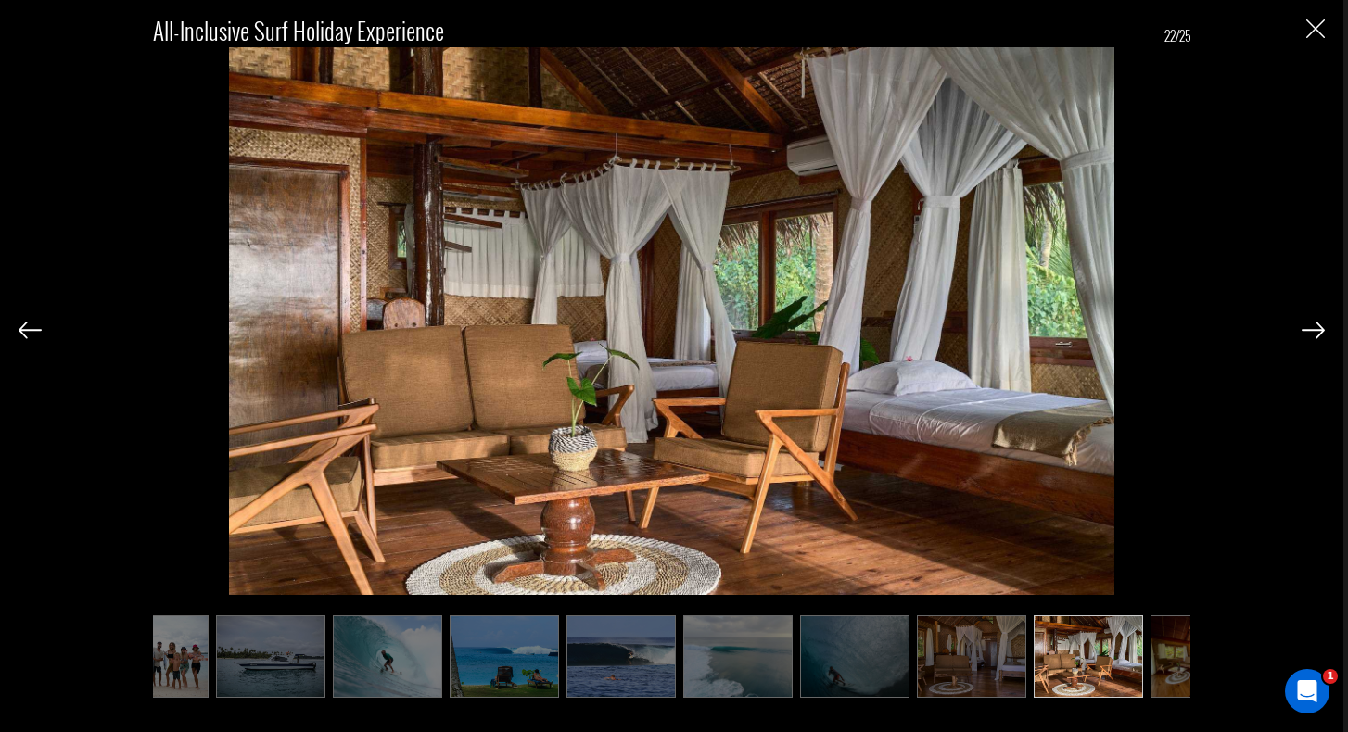
click at [1316, 326] on img at bounding box center [1312, 330] width 23 height 17
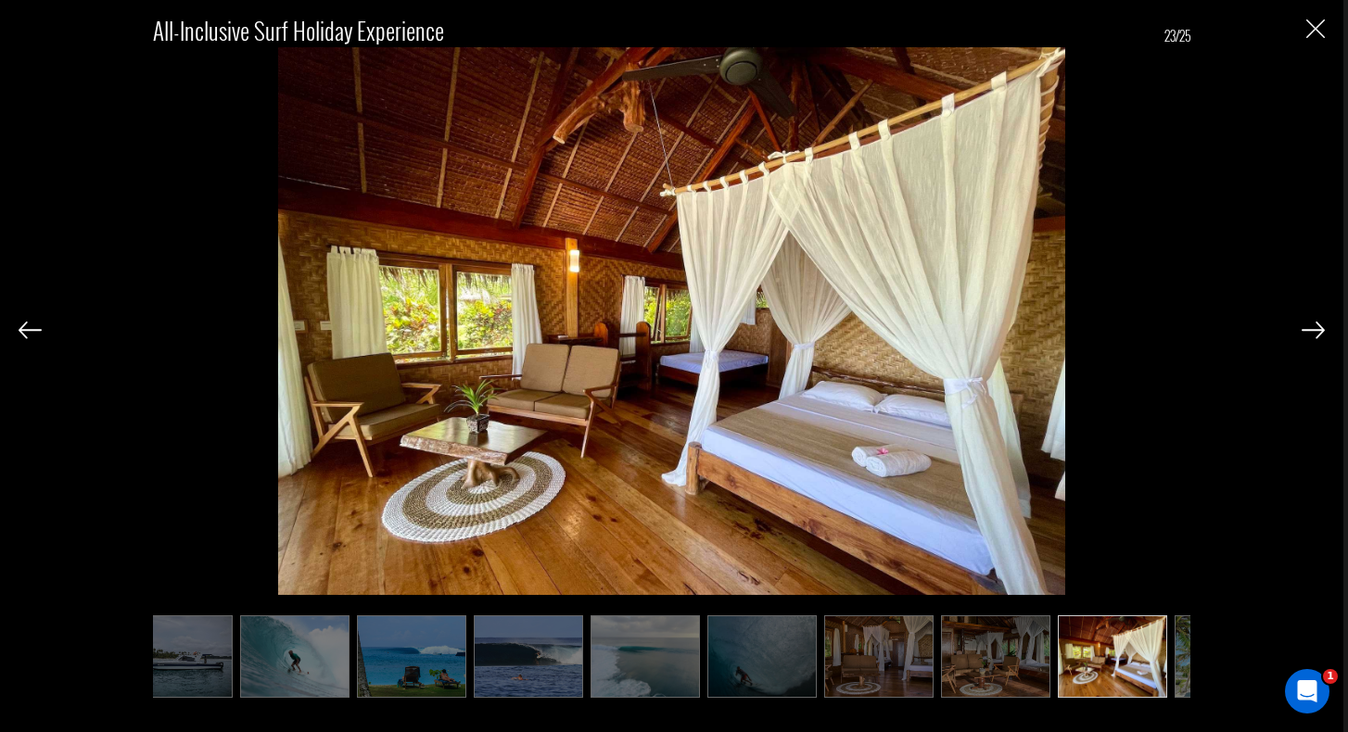
click at [1316, 326] on img at bounding box center [1312, 330] width 23 height 17
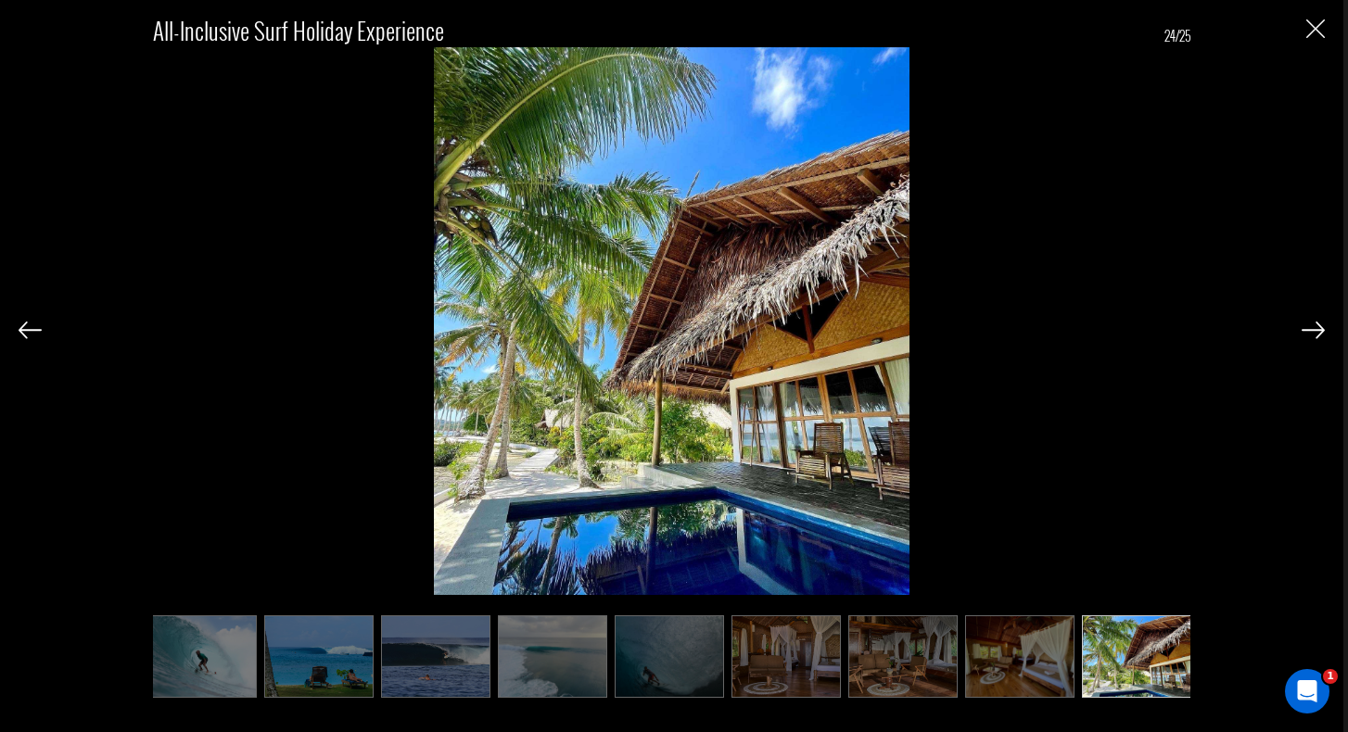
click at [1316, 326] on img at bounding box center [1312, 330] width 23 height 17
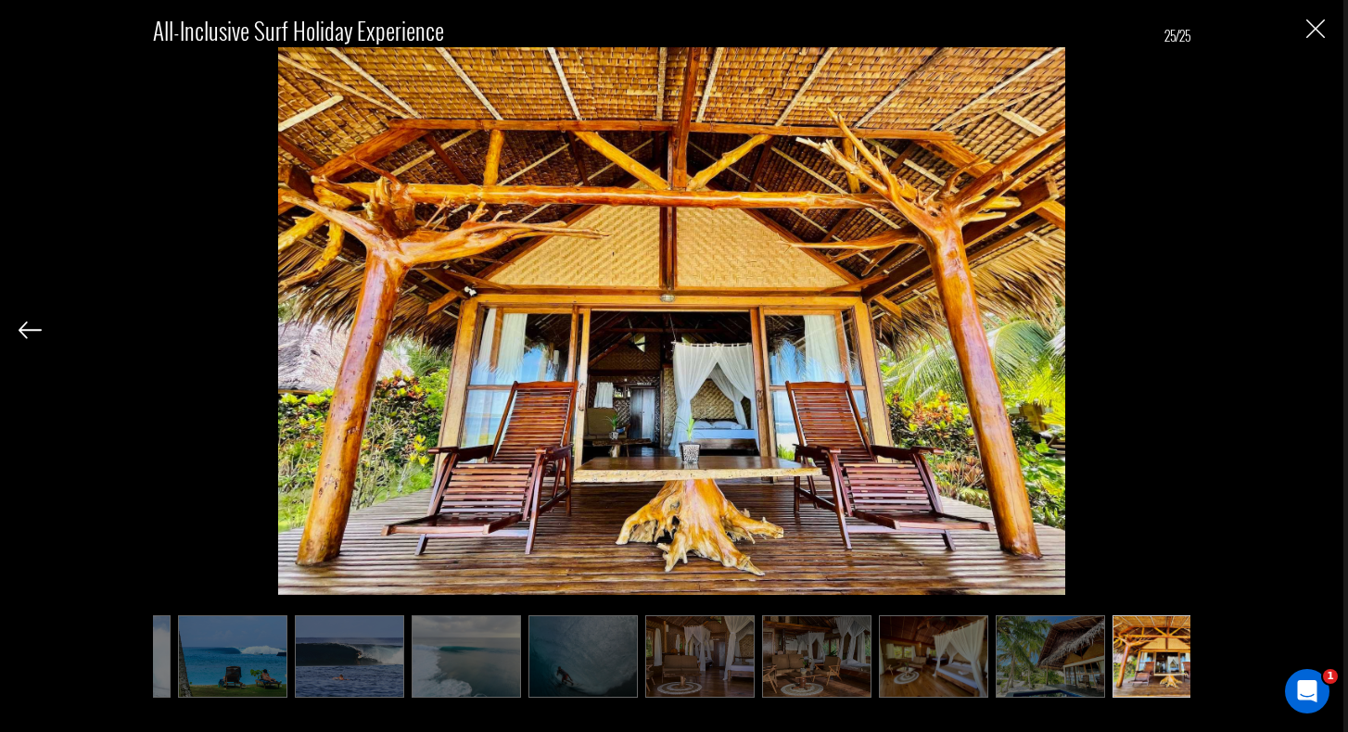
scroll to position [0, 1854]
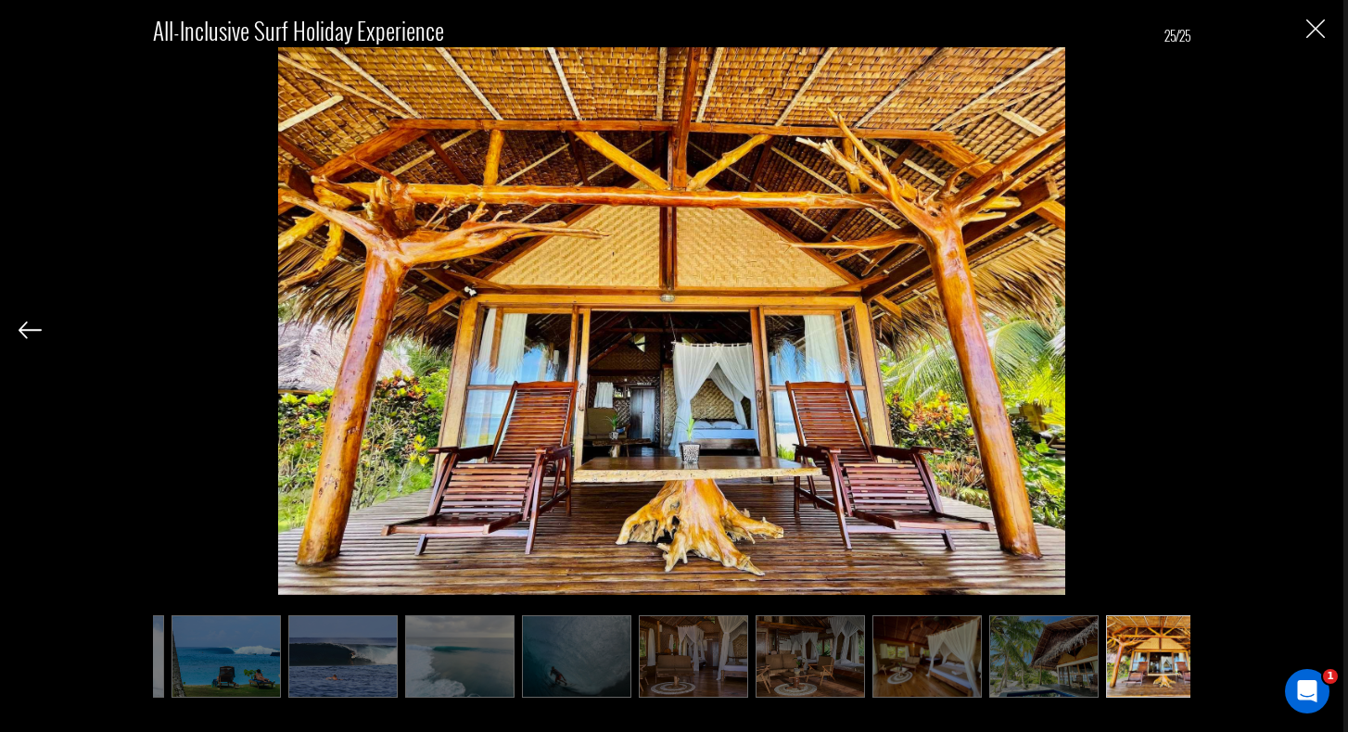
click at [1316, 326] on div "All-inclusive Surf Holiday Experience 25/25" at bounding box center [672, 348] width 1306 height 696
click at [1313, 36] on img "Close" at bounding box center [1315, 28] width 19 height 19
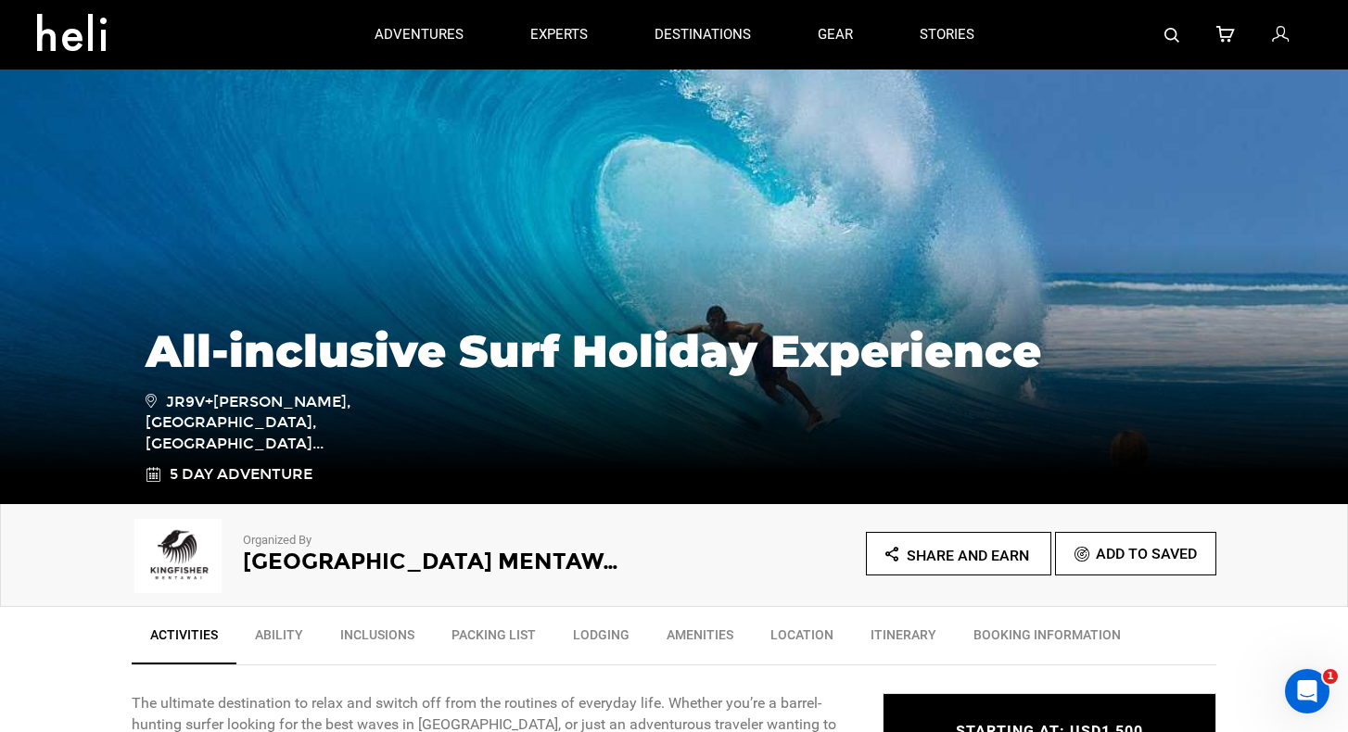
scroll to position [122, 0]
